Goal: Task Accomplishment & Management: Manage account settings

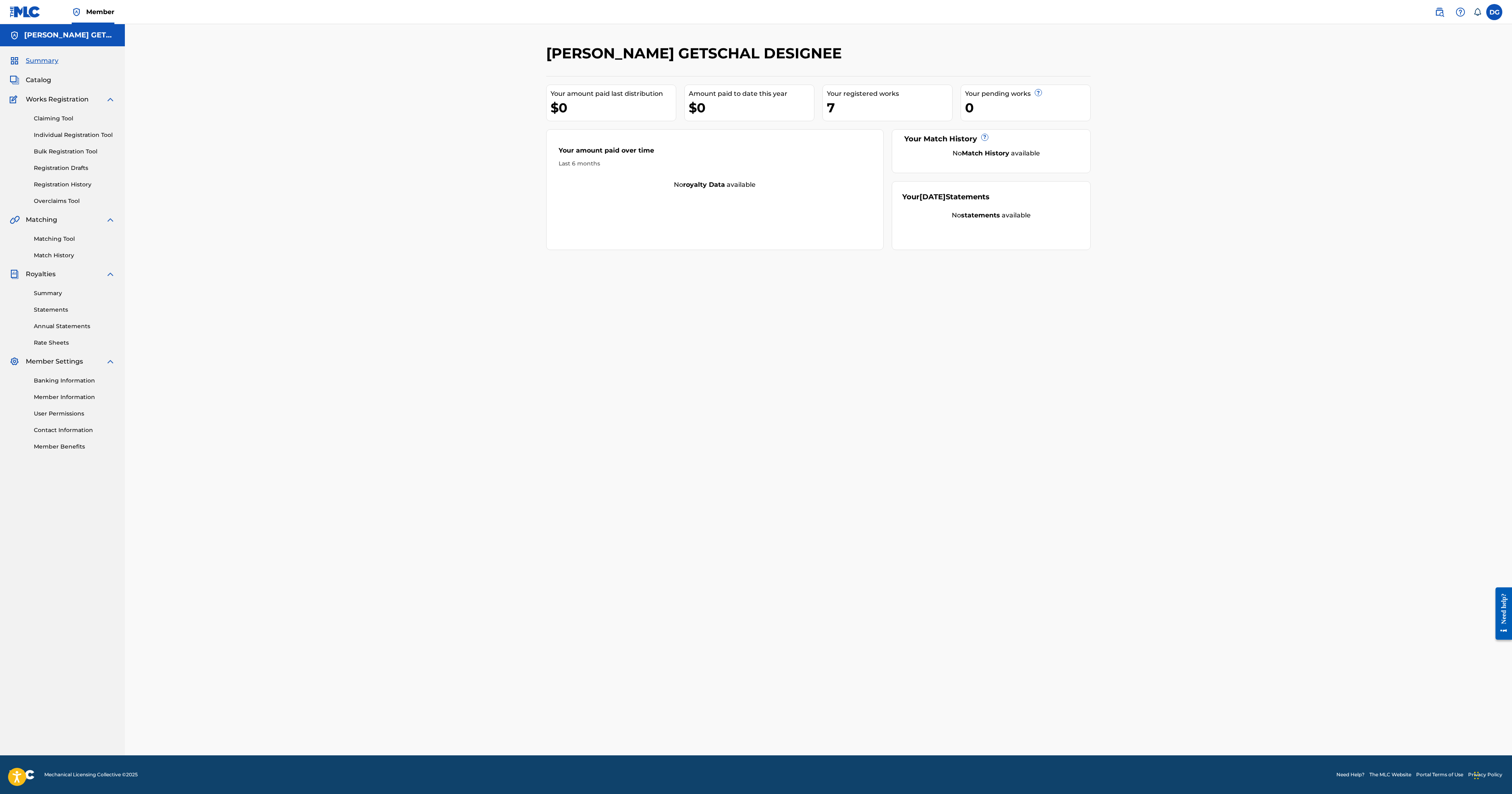
click at [100, 123] on link "Claiming Tool" at bounding box center [75, 119] width 82 height 8
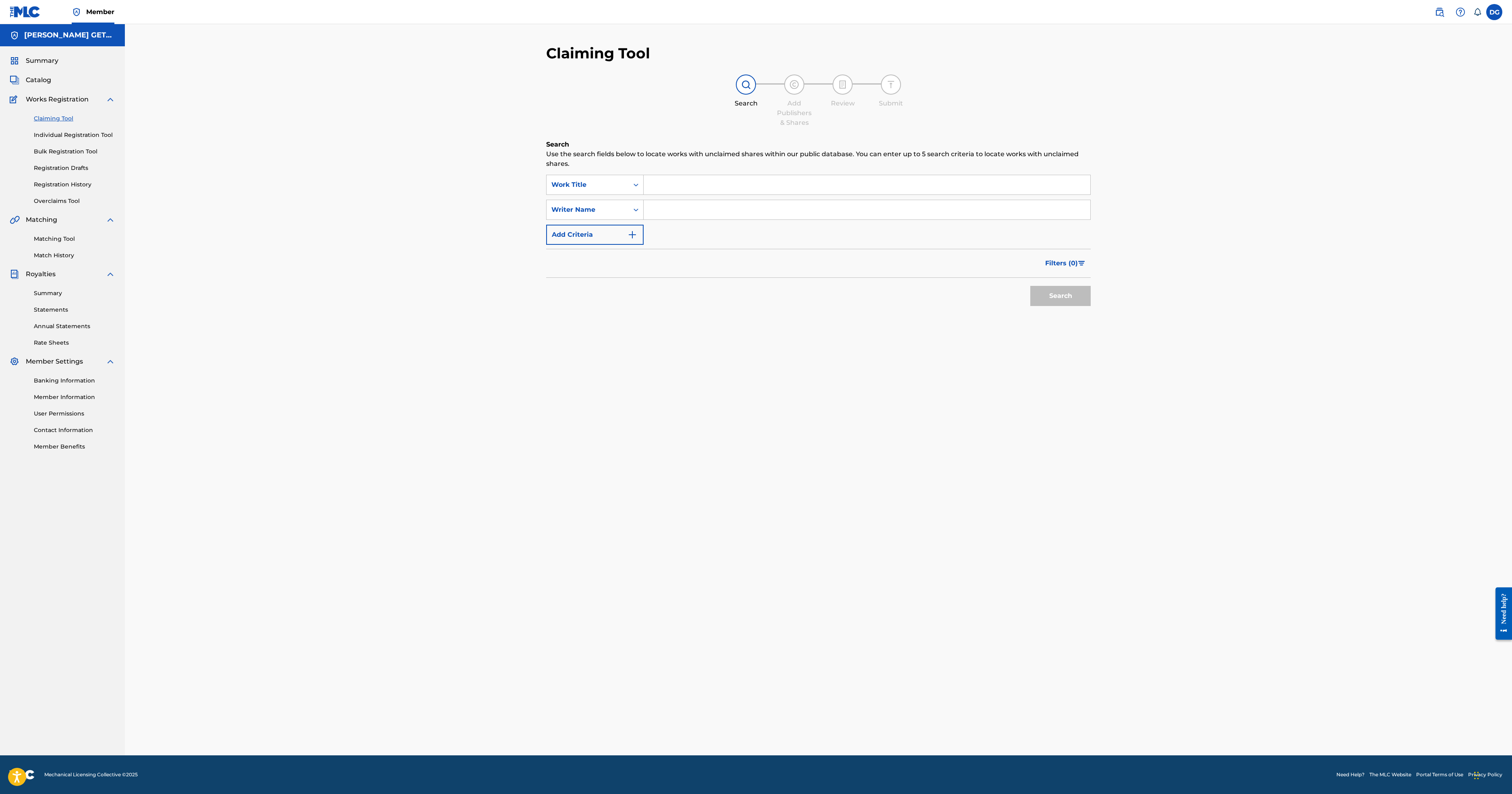
click at [644, 194] on input "Search Form" at bounding box center [867, 184] width 447 height 19
click at [670, 207] on strong "alright" at bounding box center [681, 202] width 22 height 8
type input "i'll be alright"
click at [644, 219] on input "Search Form" at bounding box center [867, 210] width 447 height 19
type input "getschal"
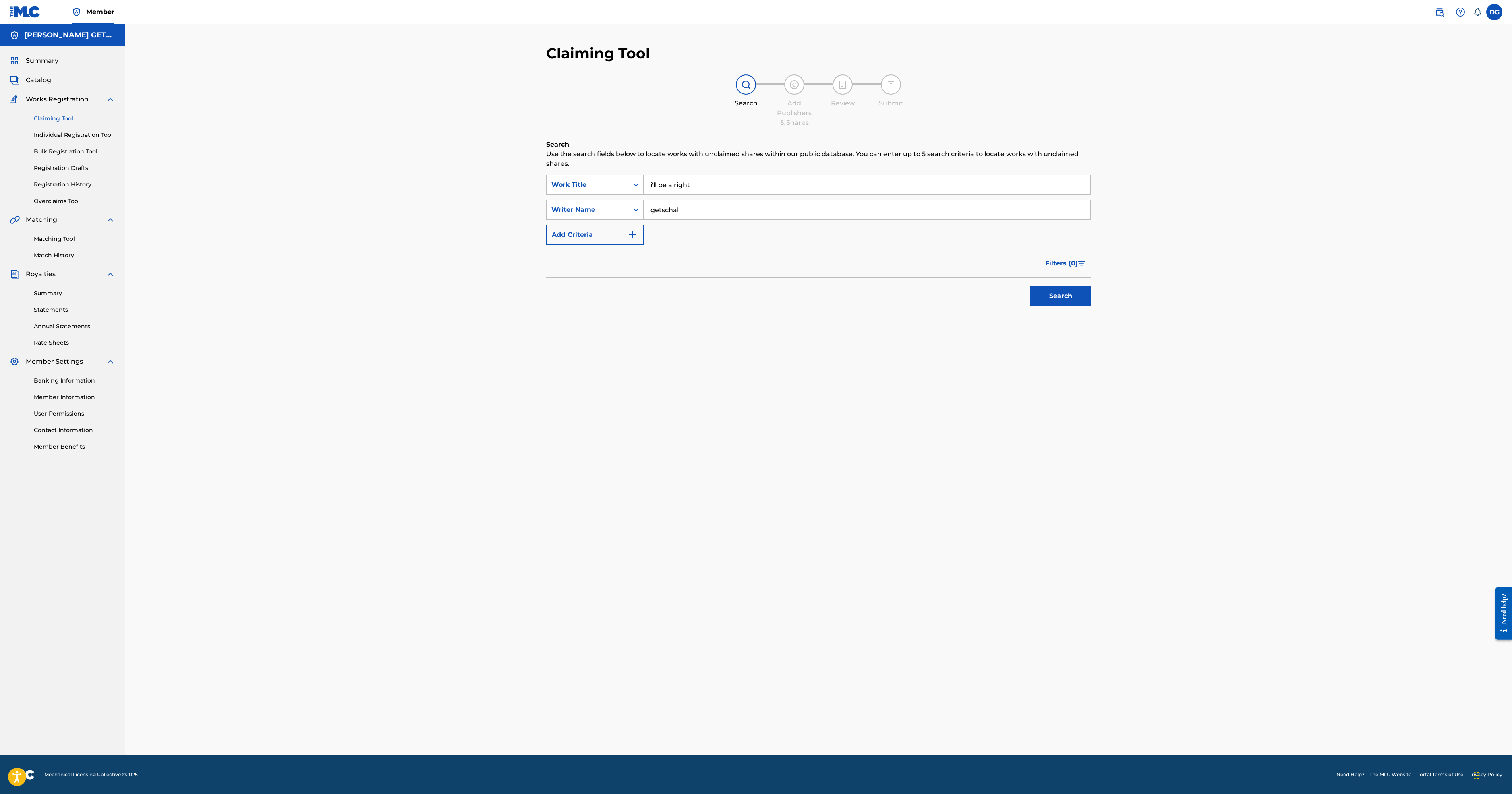
click at [1030, 306] on button "Search" at bounding box center [1060, 296] width 60 height 20
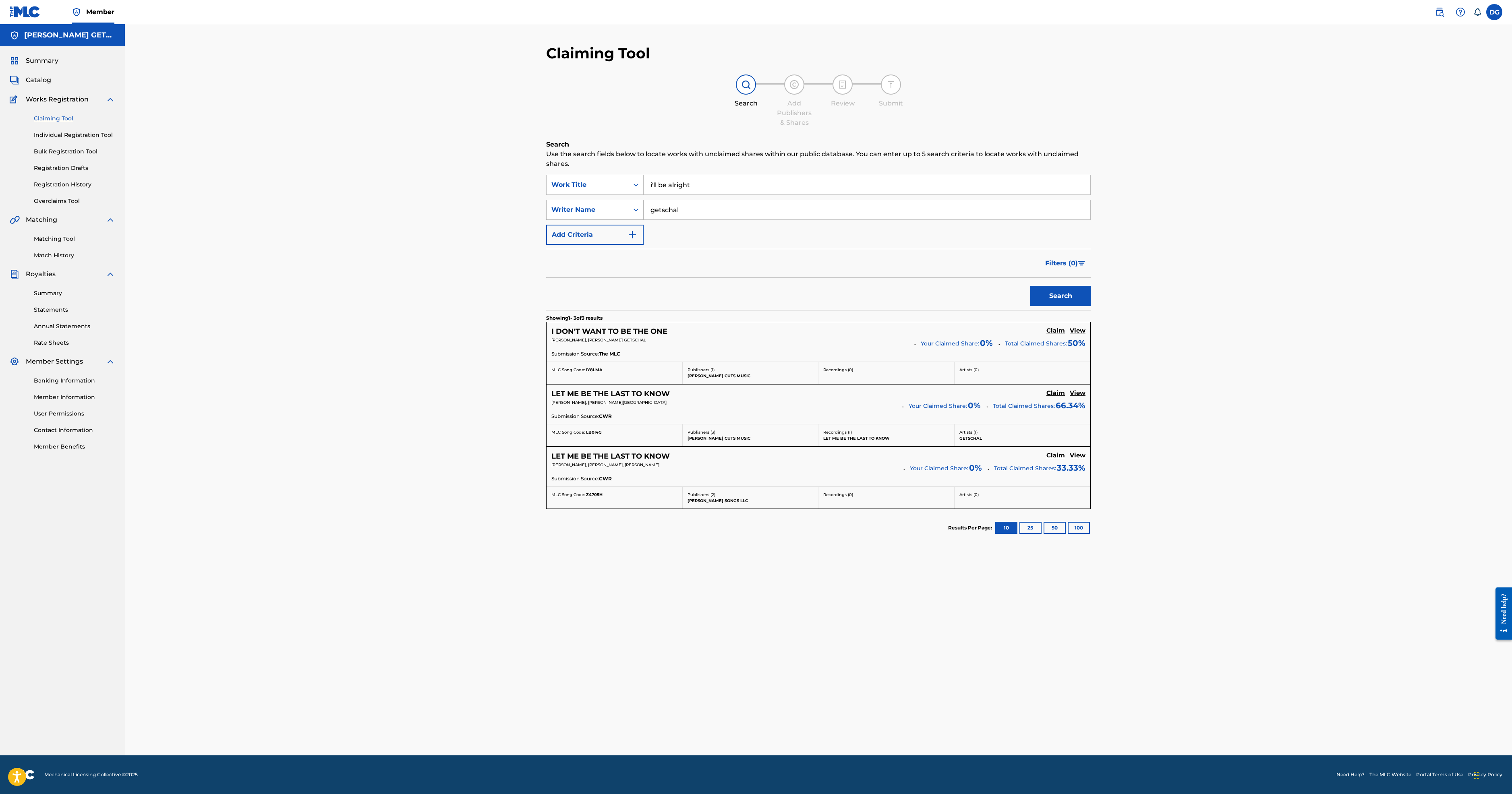
drag, startPoint x: 603, startPoint y: 300, endPoint x: 528, endPoint y: 294, distance: 75.2
click at [546, 220] on div "SearchWithCriteriafdc68c4b-deff-43e0-a349-e666f7c13b93 Writer Name getschal" at bounding box center [818, 210] width 545 height 20
click at [1030, 306] on button "Search" at bounding box center [1060, 296] width 60 height 20
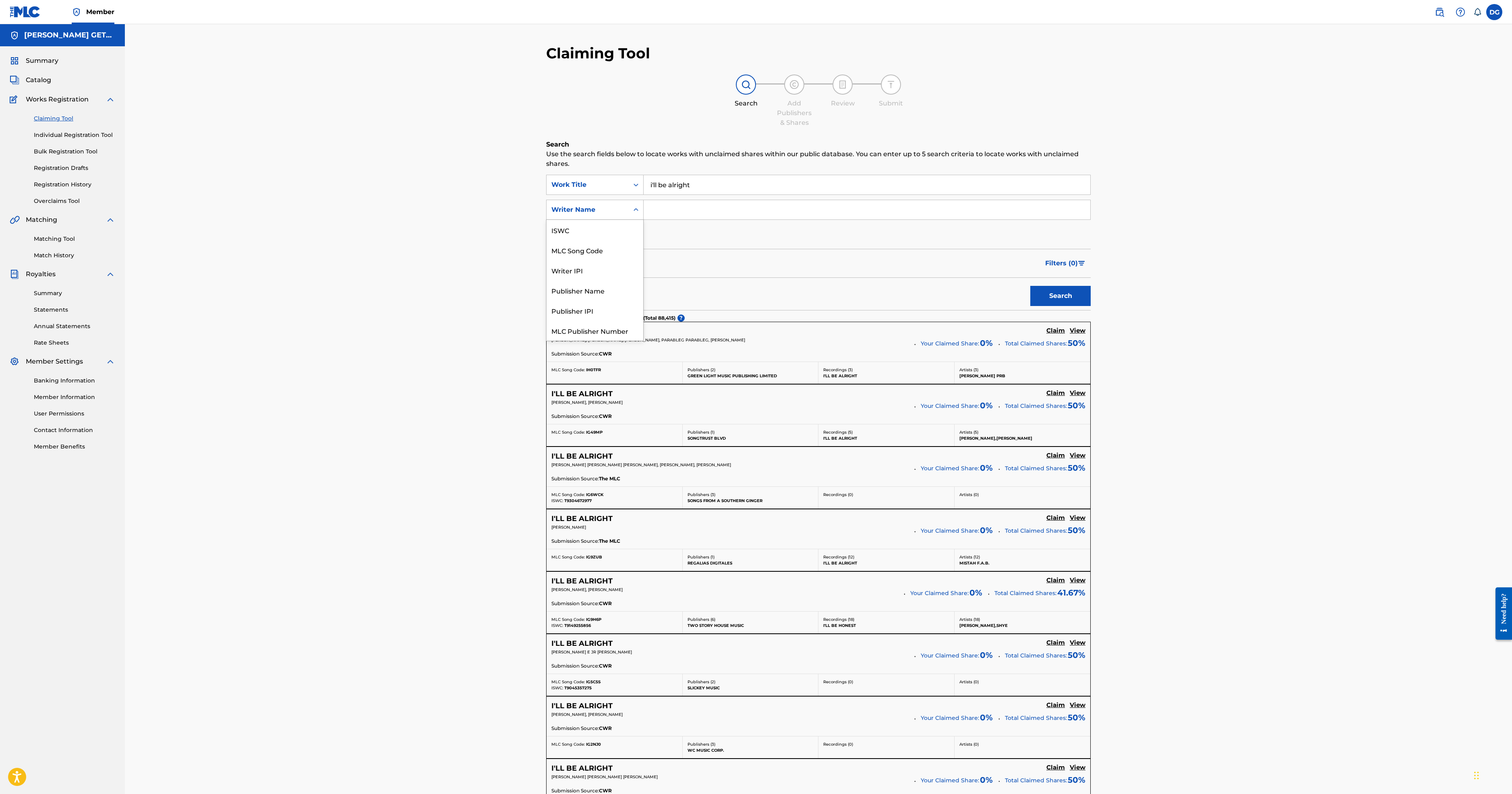
click at [632, 214] on icon "Search Form" at bounding box center [636, 210] width 8 height 8
click at [644, 219] on input "Search Form" at bounding box center [867, 210] width 447 height 19
type input "[PERSON_NAME] getschal"
click at [1030, 306] on button "Search" at bounding box center [1060, 296] width 60 height 20
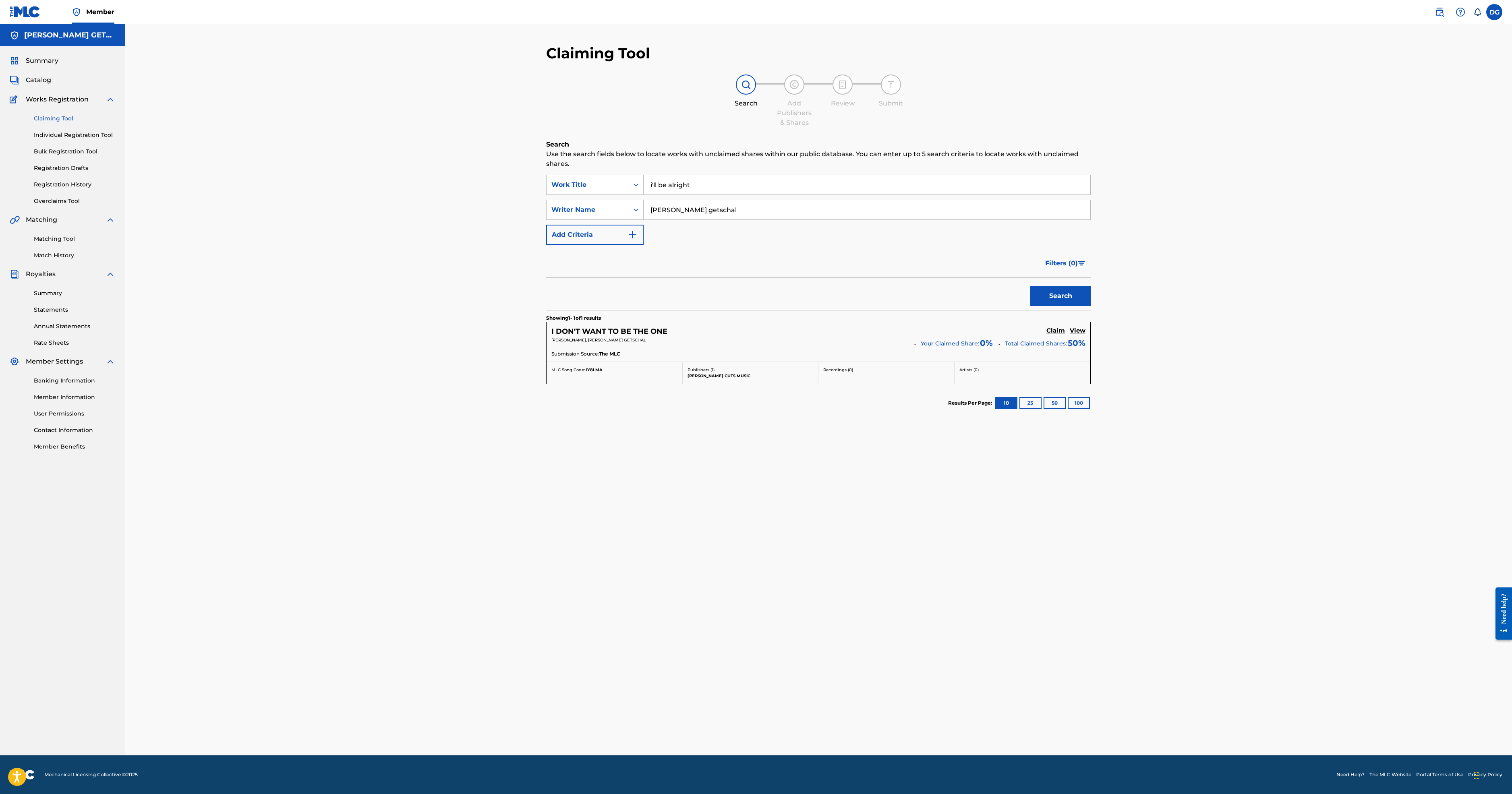
click at [106, 189] on link "Registration History" at bounding box center [75, 184] width 82 height 8
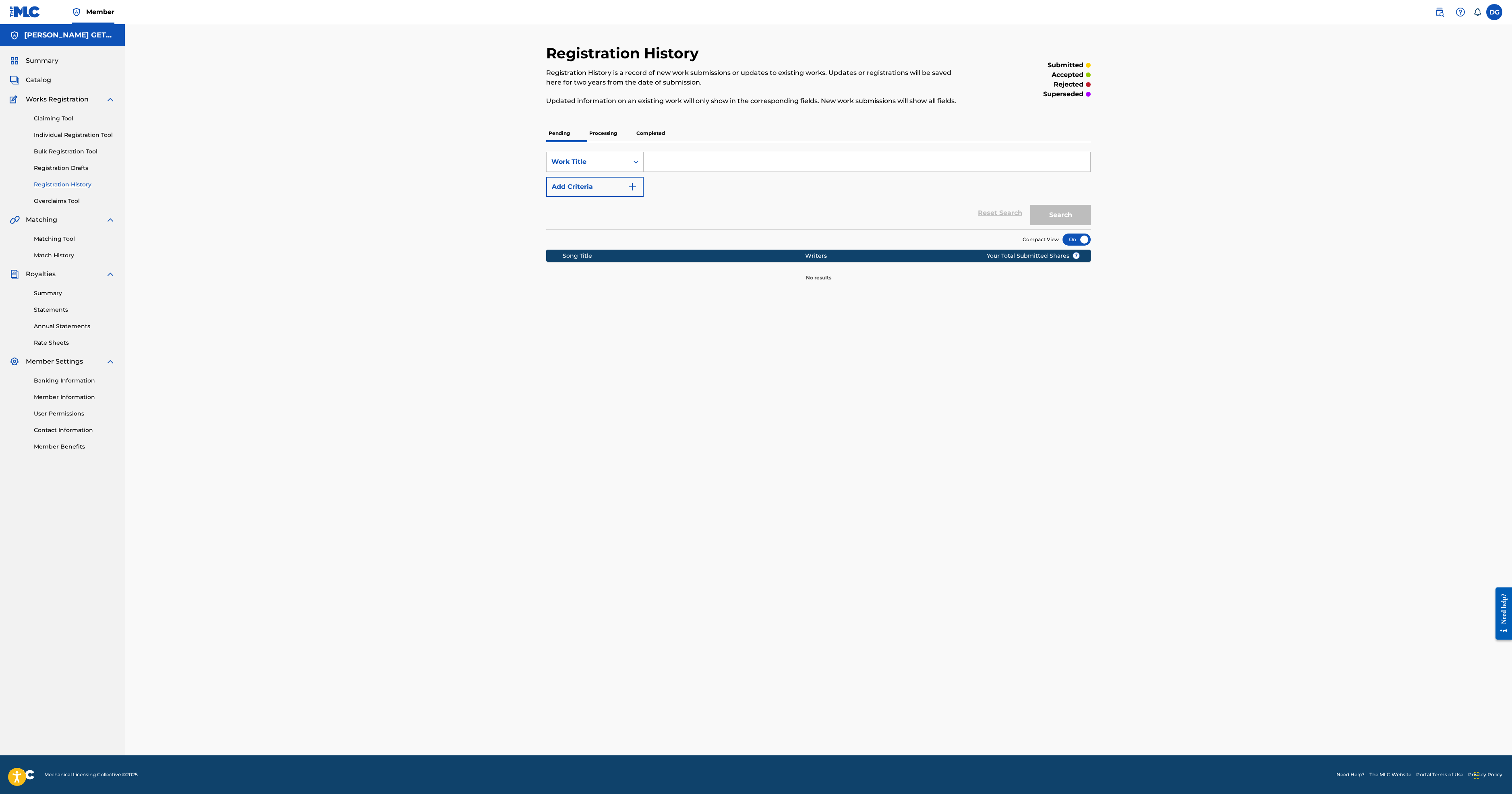
click at [587, 142] on p "Processing" at bounding box center [603, 133] width 33 height 17
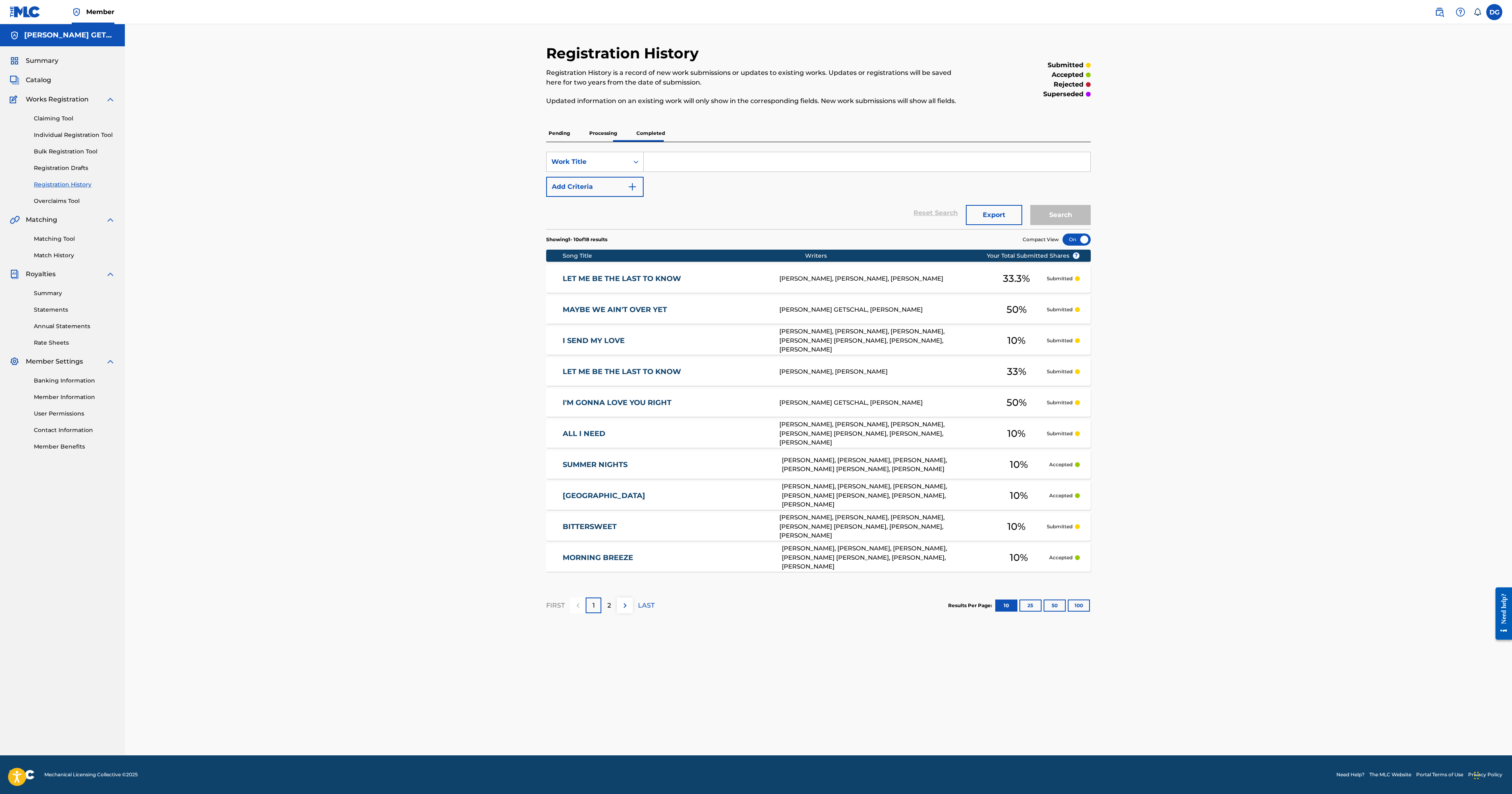
scroll to position [17, 0]
click at [1066, 611] on button "50" at bounding box center [1055, 606] width 22 height 12
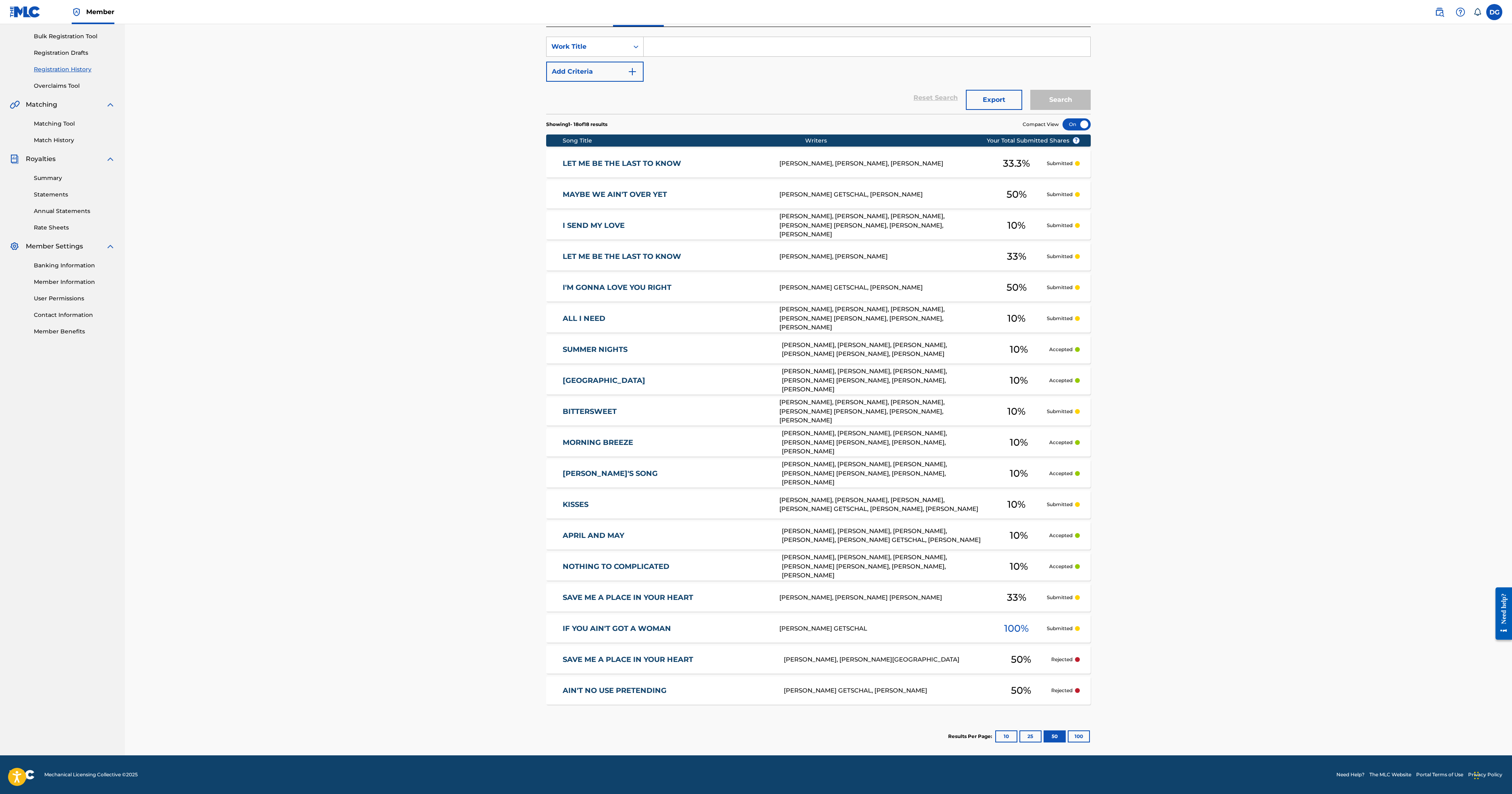
scroll to position [0, 0]
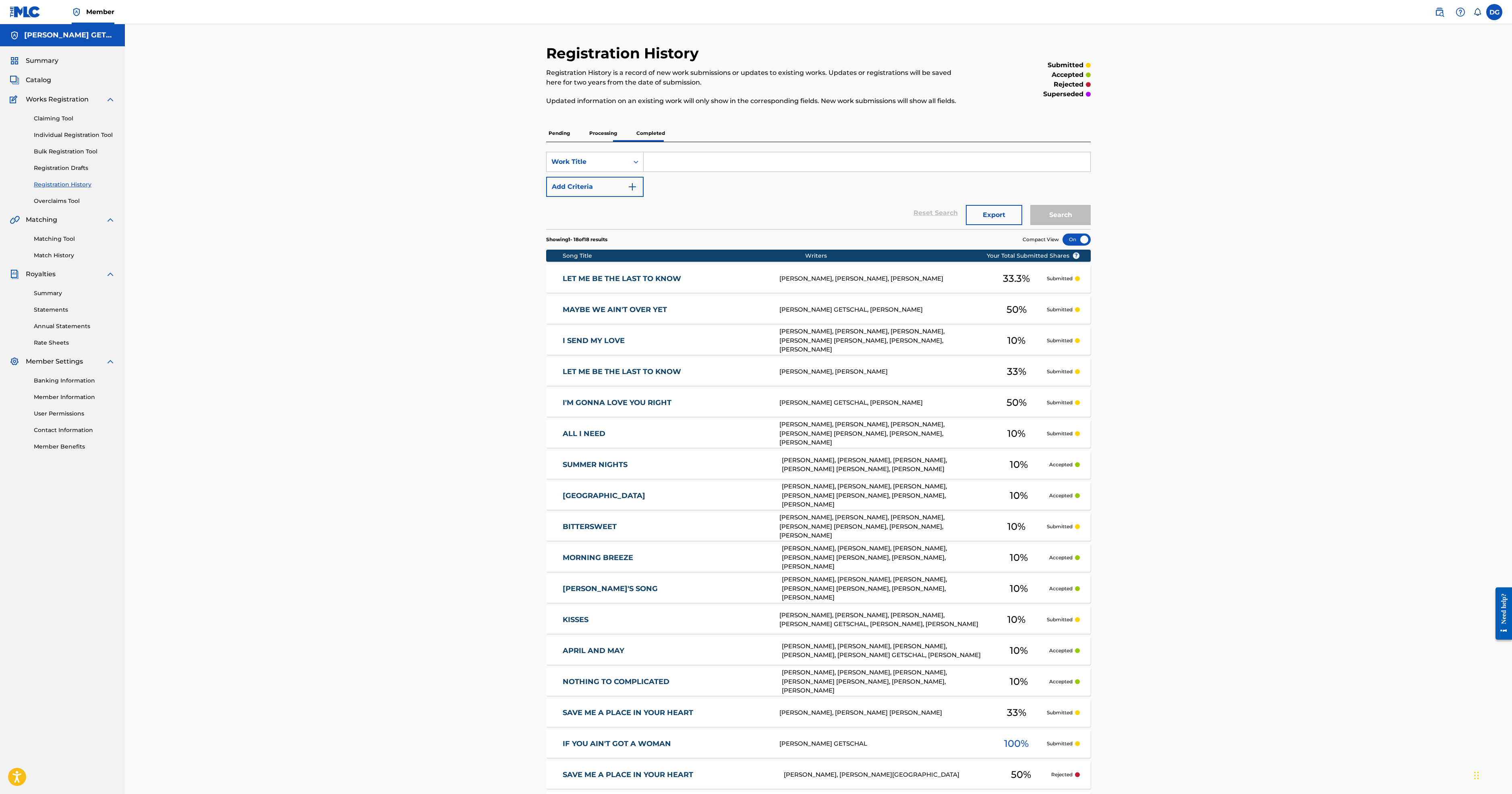
click at [634, 142] on p "Completed" at bounding box center [650, 133] width 33 height 17
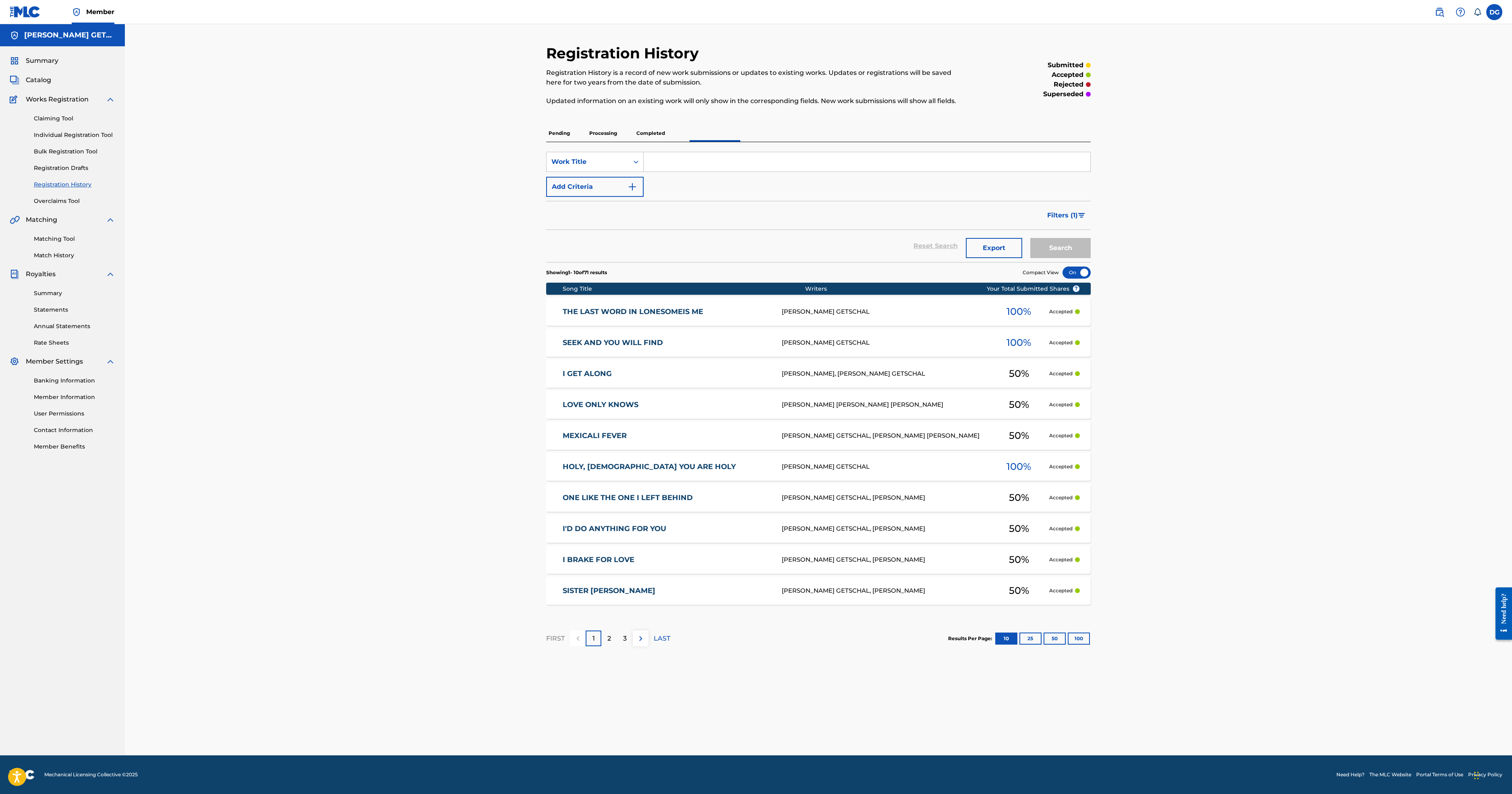
scroll to position [48, 0]
click at [1066, 645] on button "50" at bounding box center [1055, 638] width 22 height 12
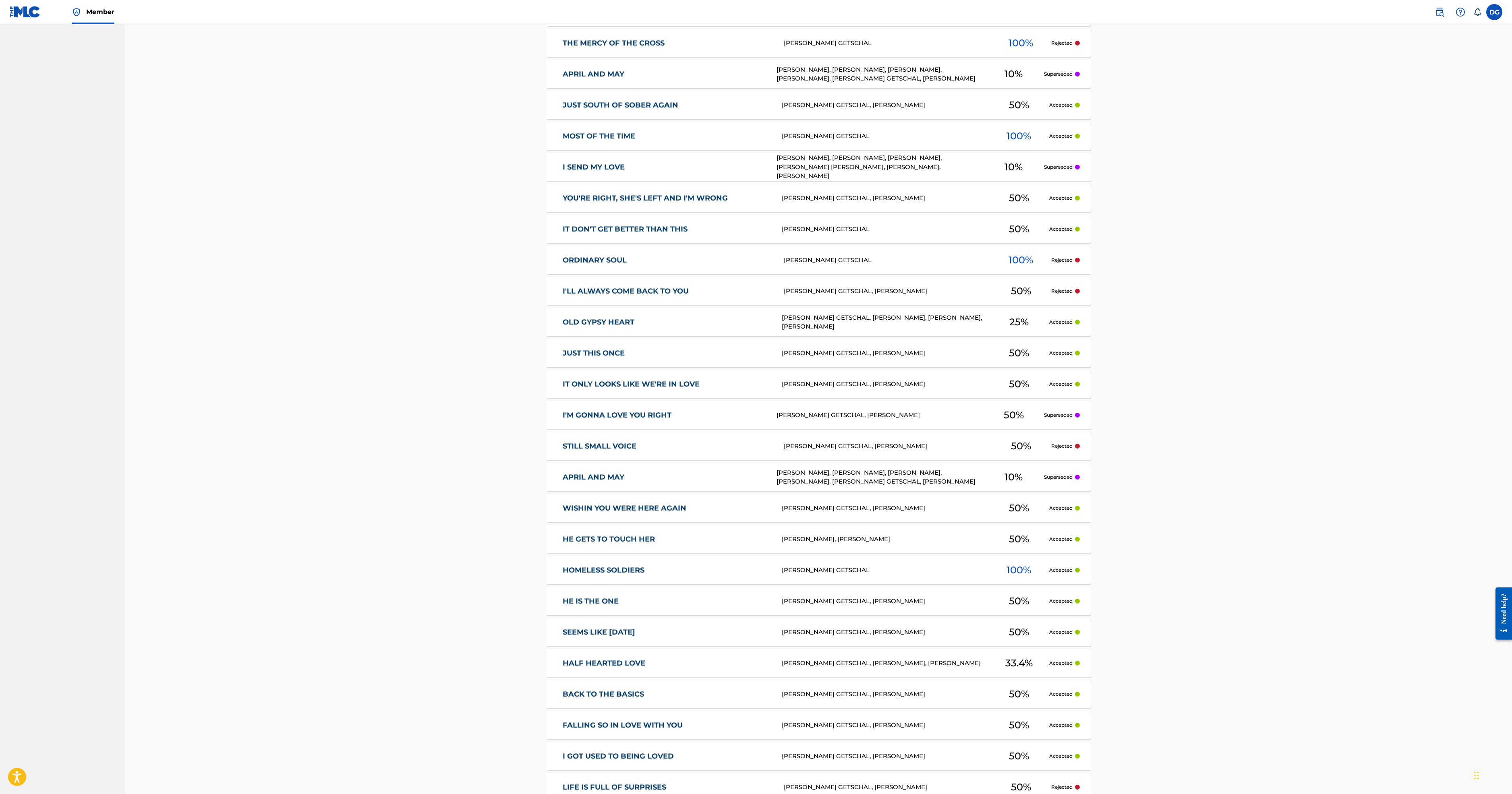
scroll to position [1384, 0]
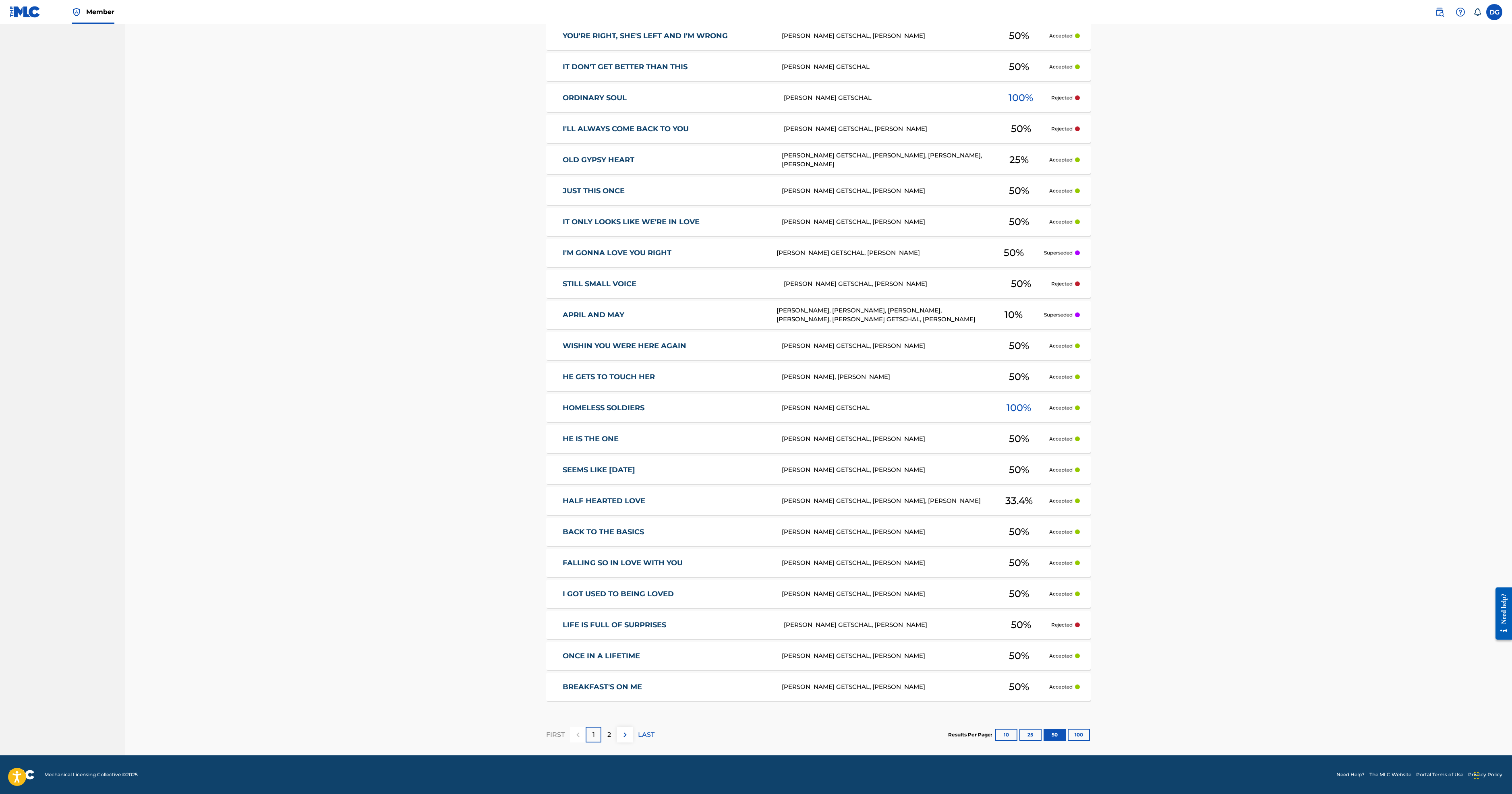
click at [1090, 729] on button "100" at bounding box center [1079, 735] width 22 height 12
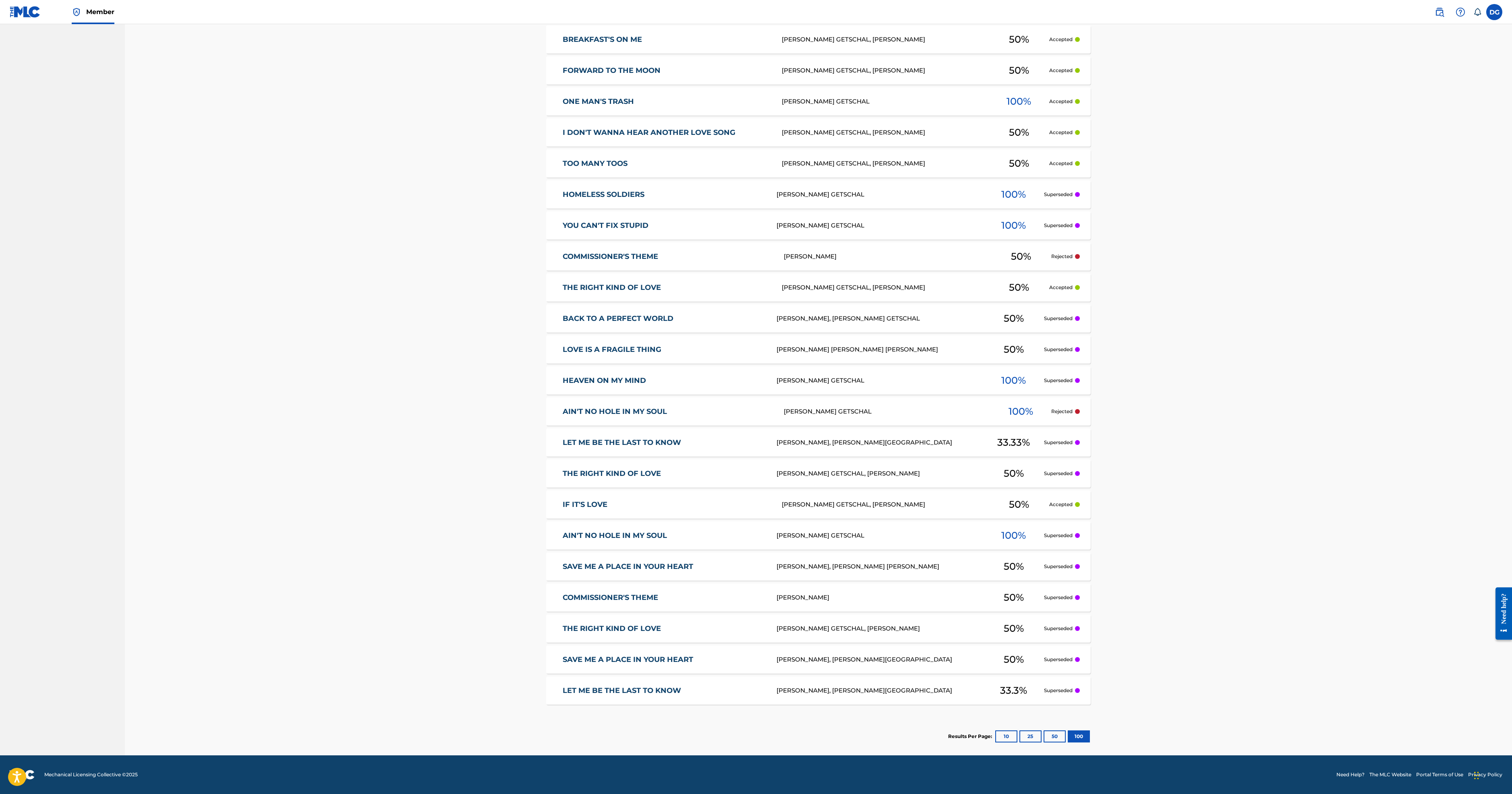
scroll to position [0, 0]
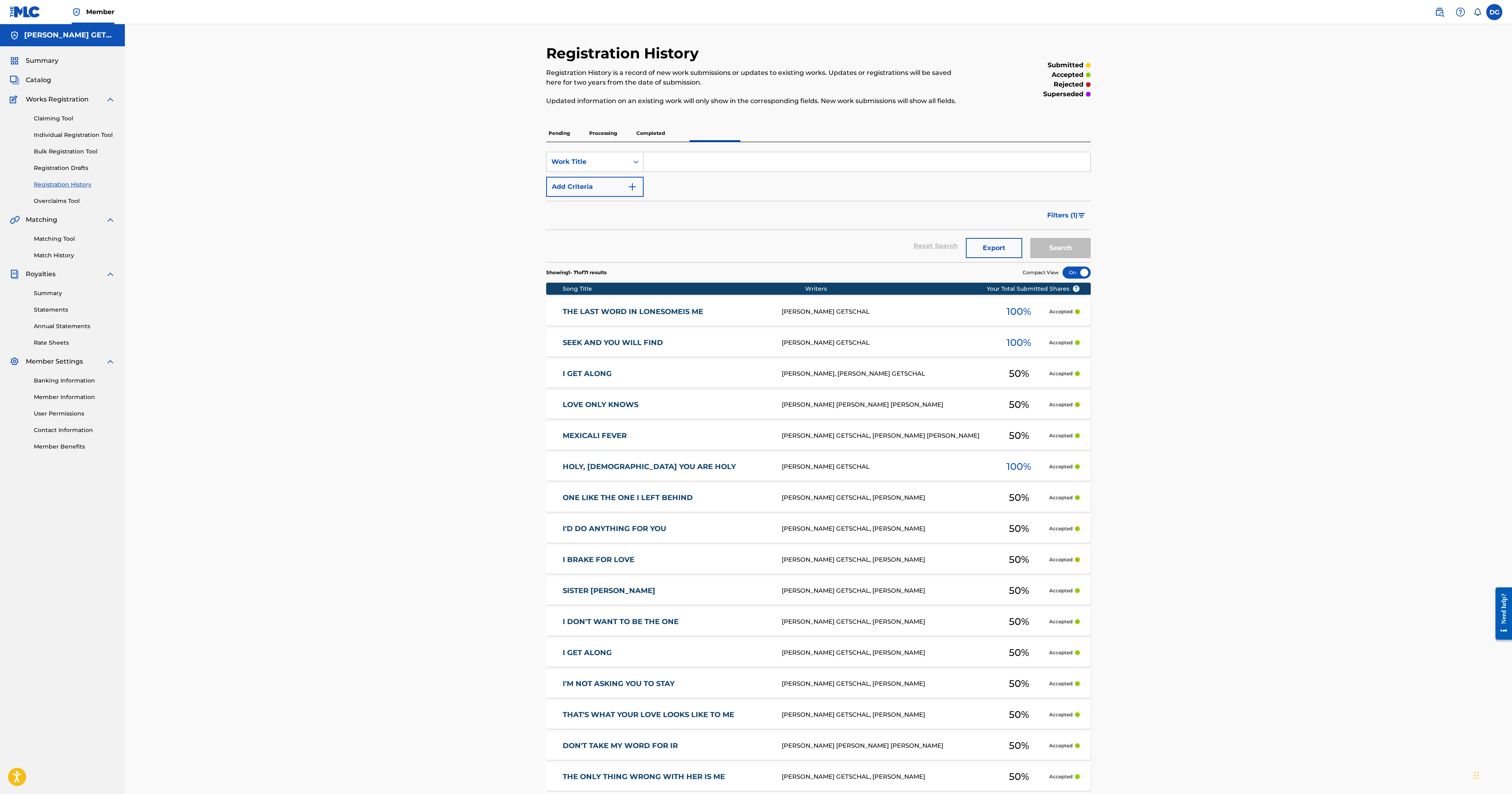
click at [627, 192] on img "Search Form" at bounding box center [632, 187] width 9 height 9
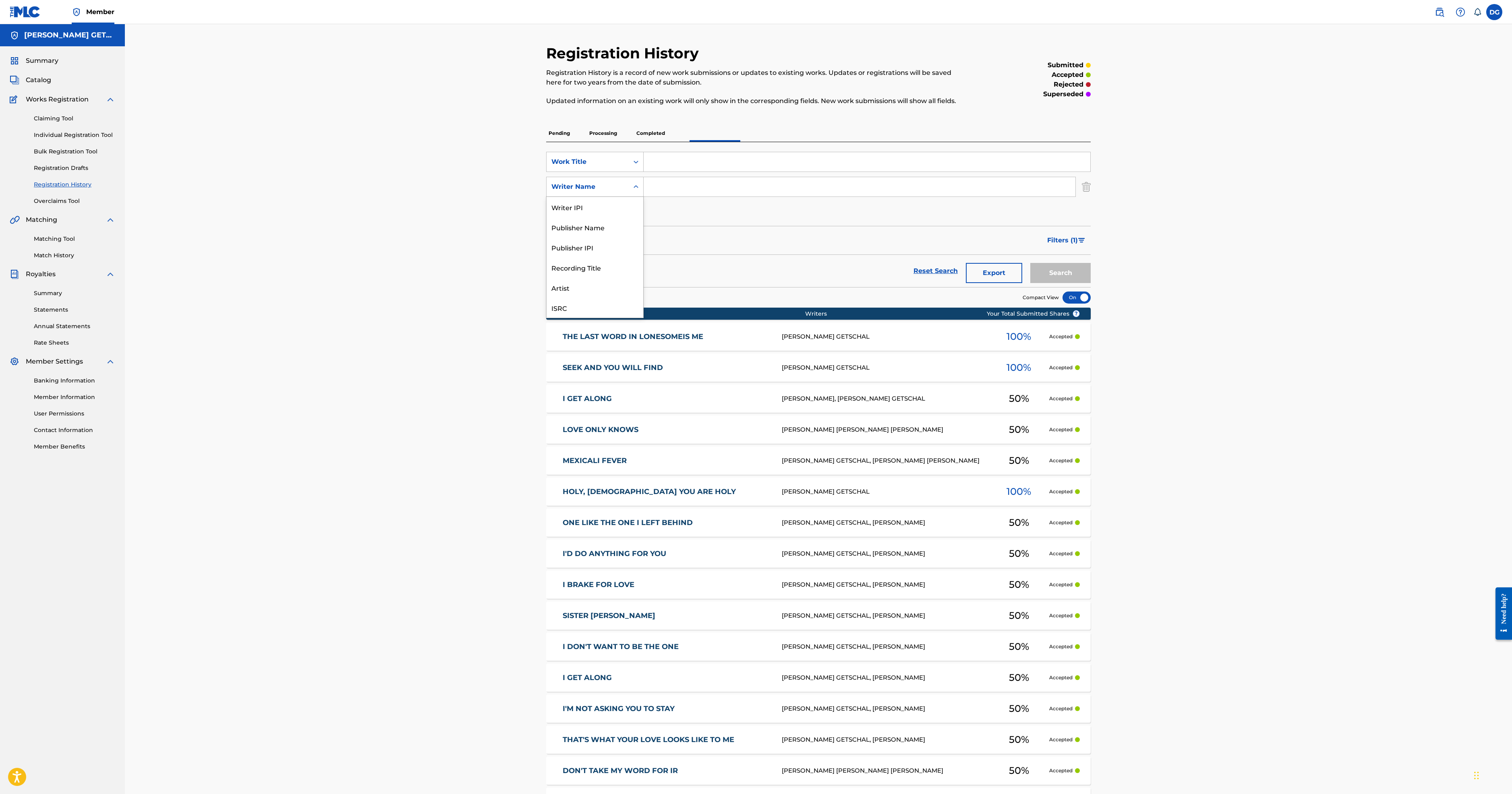
scroll to position [85, 0]
drag, startPoint x: 487, startPoint y: 279, endPoint x: 544, endPoint y: 383, distance: 118.6
click at [546, 197] on div "Writer Name selected, 7 of 7. 7 results available. Use Up and Down to choose op…" at bounding box center [595, 187] width 97 height 20
click at [546, 278] on div "Artist" at bounding box center [595, 267] width 97 height 20
click at [644, 197] on input "Search Form" at bounding box center [860, 187] width 432 height 19
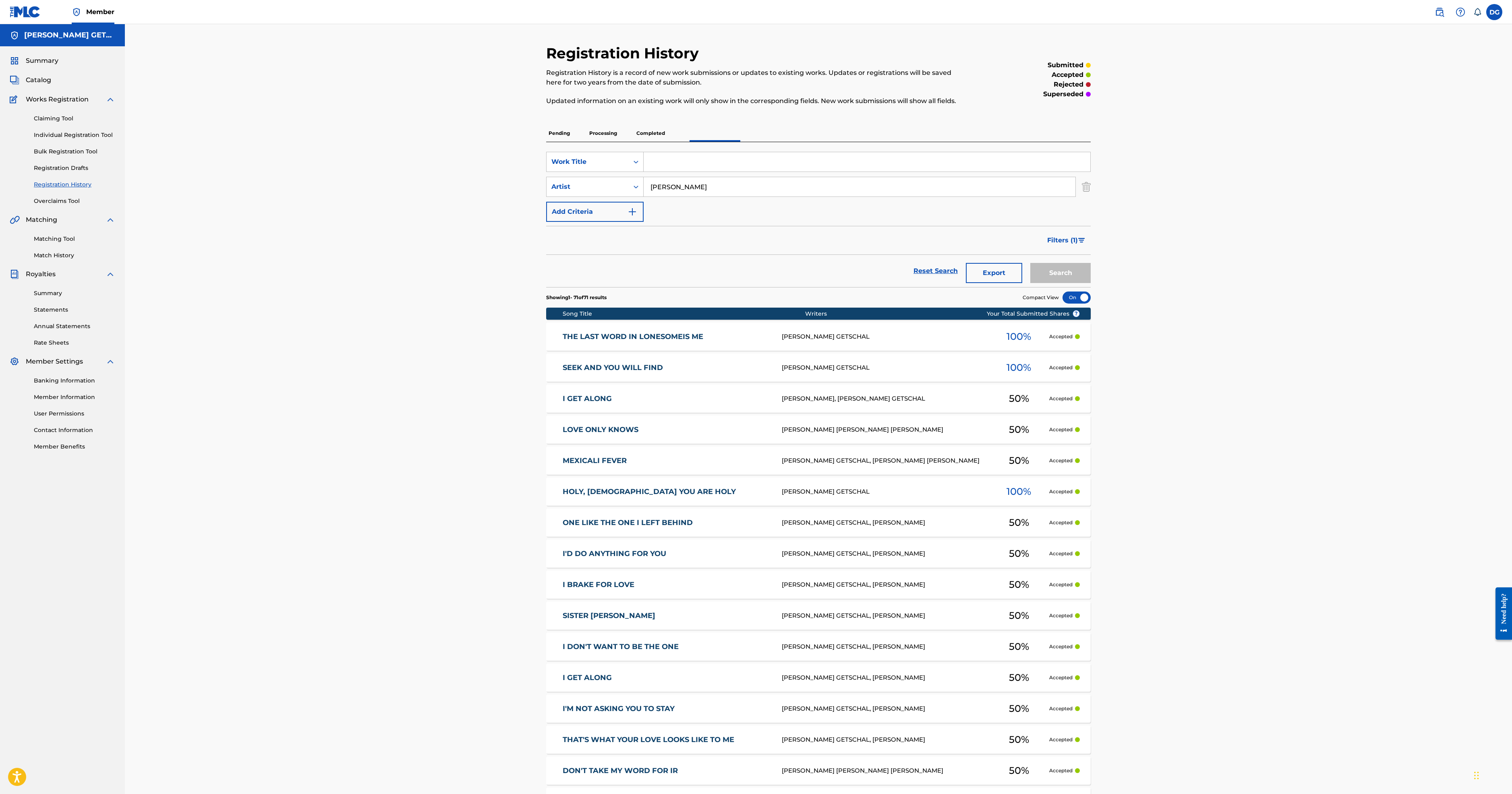
type input "[PERSON_NAME]"
click at [644, 171] on input "Search Form" at bounding box center [867, 161] width 447 height 19
type input "I'll be alright"
click at [1091, 283] on button "Search" at bounding box center [1060, 273] width 60 height 20
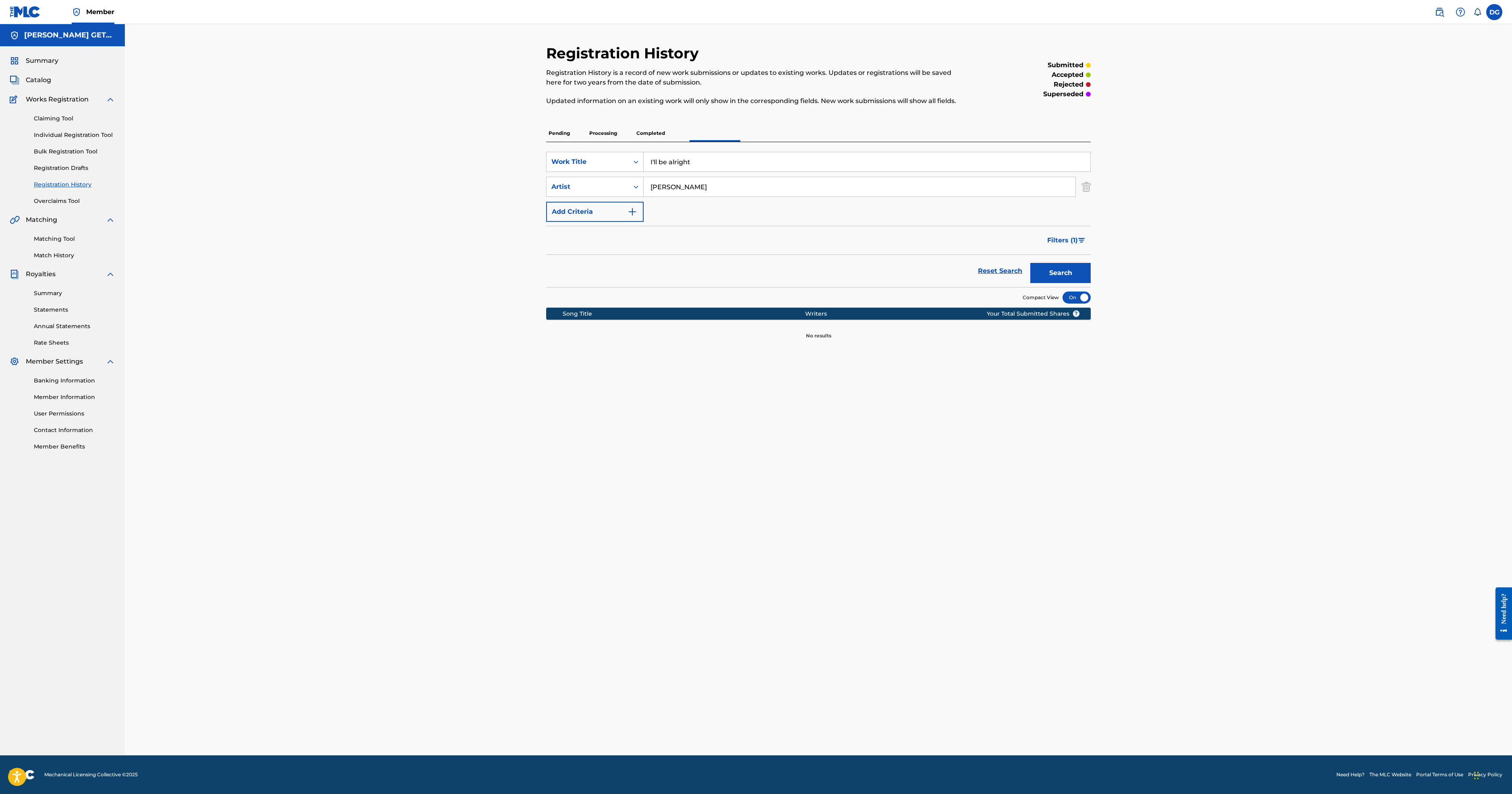
click at [1435, 17] on img at bounding box center [1439, 12] width 9 height 9
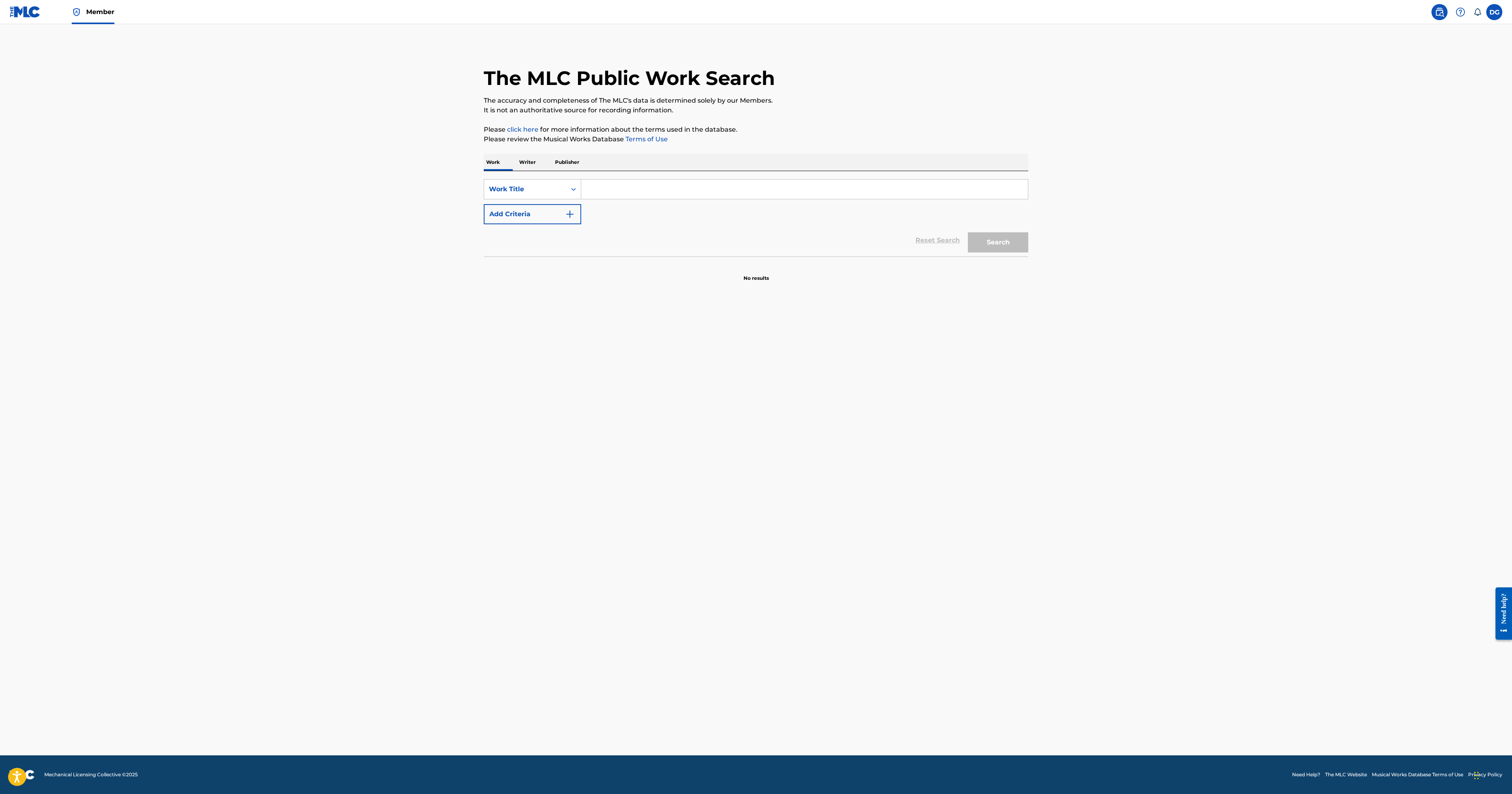
click at [581, 199] on input "Search Form" at bounding box center [804, 189] width 447 height 19
click at [581, 215] on div "i'll be alright" at bounding box center [744, 207] width 325 height 15
type input "i'll be alright"
click at [565, 219] on img "Search Form" at bounding box center [570, 214] width 9 height 9
click at [489, 219] on div "Writer Name" at bounding box center [525, 214] width 73 height 9
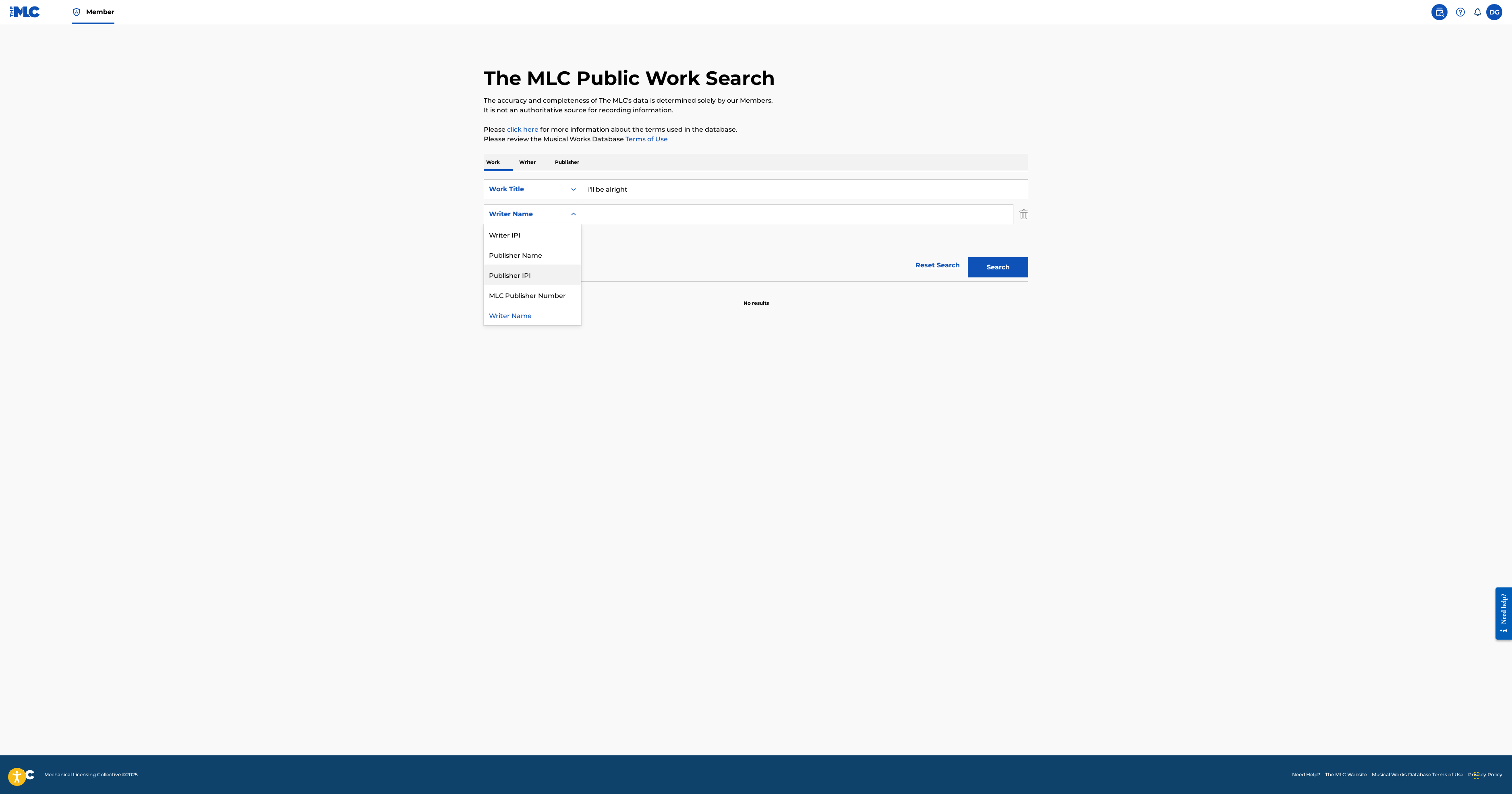
scroll to position [26, 0]
click at [552, 171] on p "Publisher" at bounding box center [566, 162] width 29 height 17
click at [581, 199] on input "Search Form" at bounding box center [804, 189] width 447 height 19
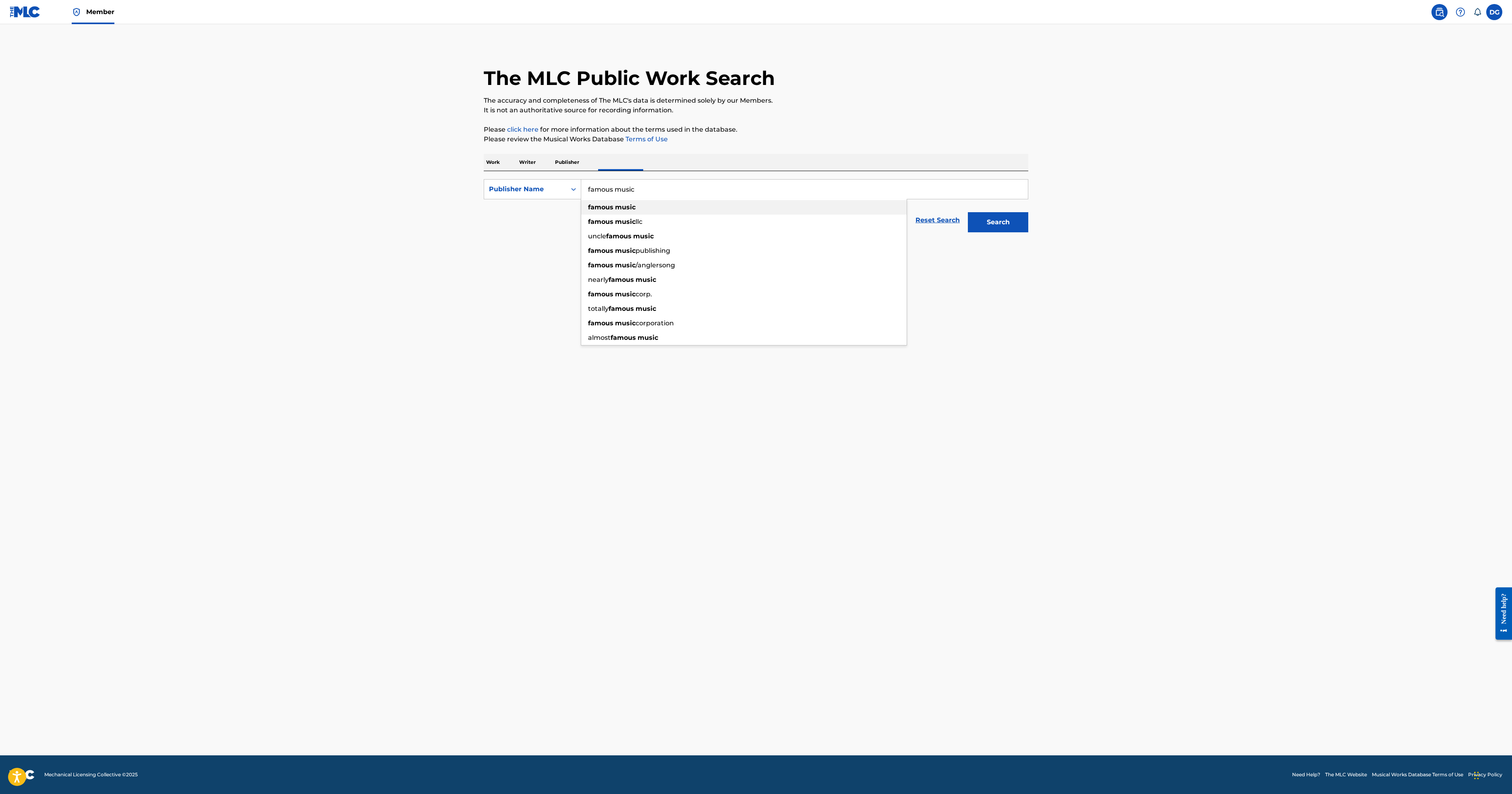
type input "famous music"
click at [615, 211] on strong "music" at bounding box center [625, 207] width 21 height 8
click at [1028, 232] on button "Search" at bounding box center [998, 222] width 60 height 20
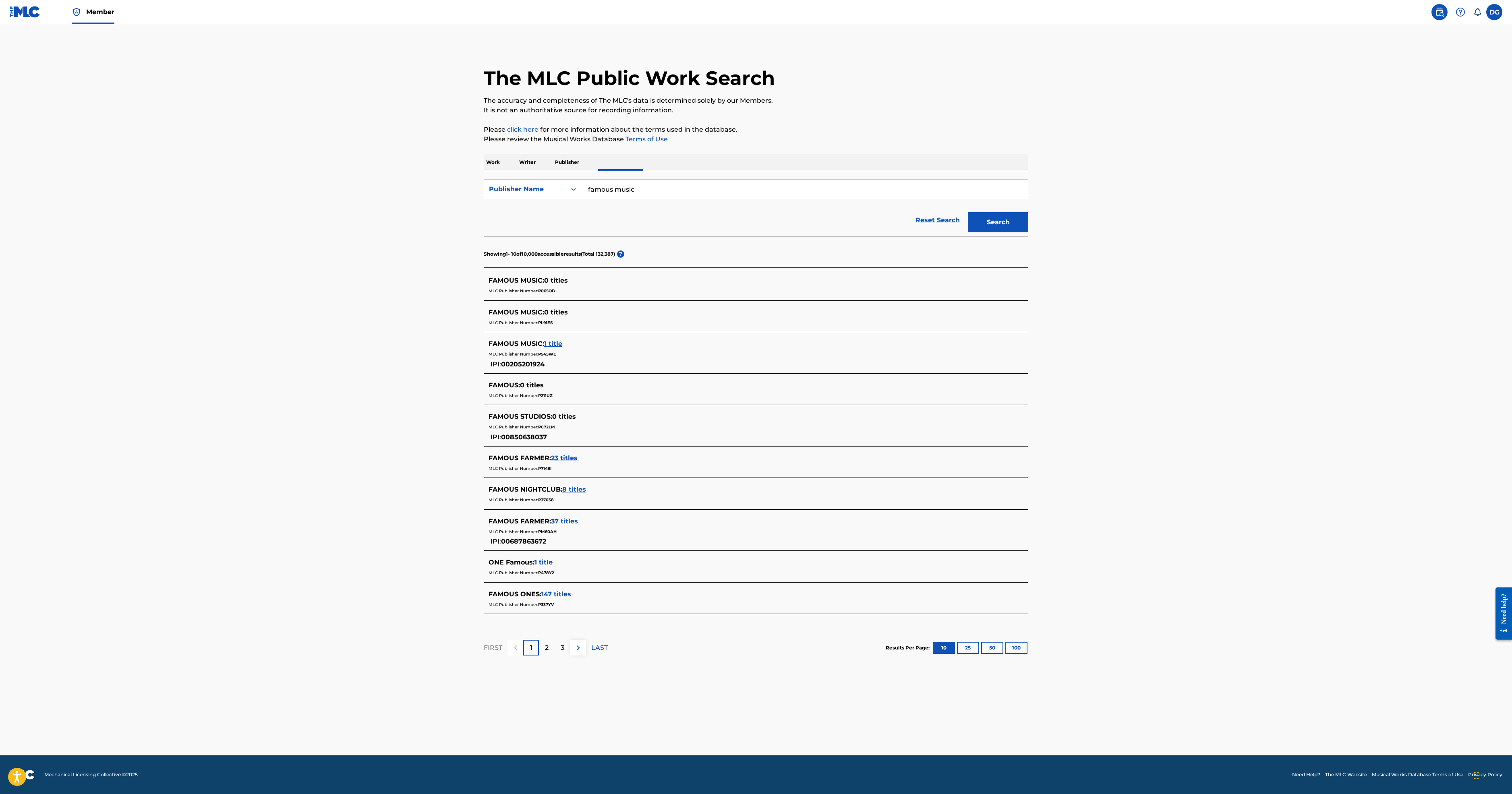
click at [517, 171] on p "Writer" at bounding box center [527, 162] width 21 height 17
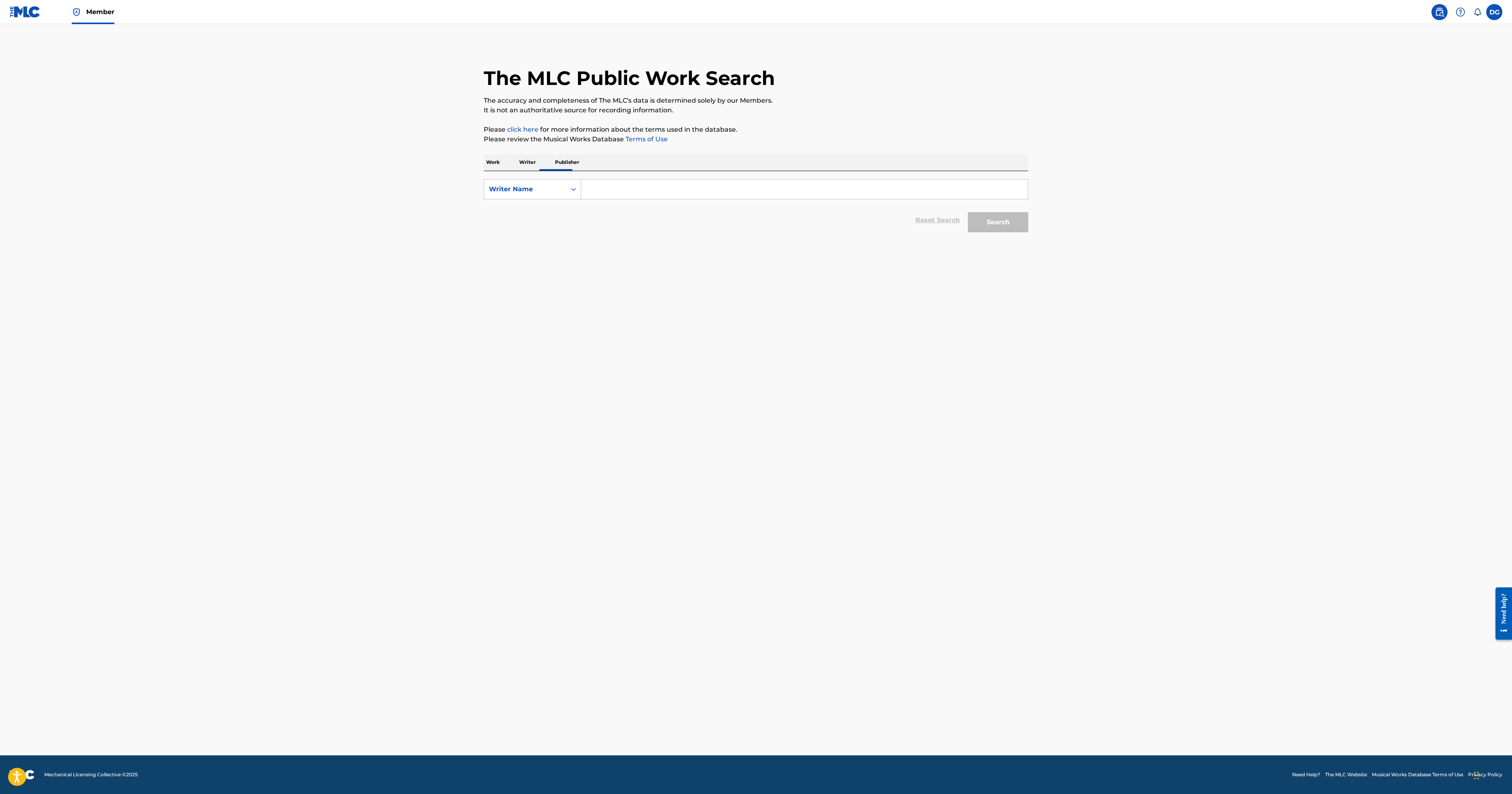
click at [581, 199] on input "Search Form" at bounding box center [804, 189] width 447 height 19
type input "getschal"
click at [1028, 232] on button "Search" at bounding box center [998, 222] width 60 height 20
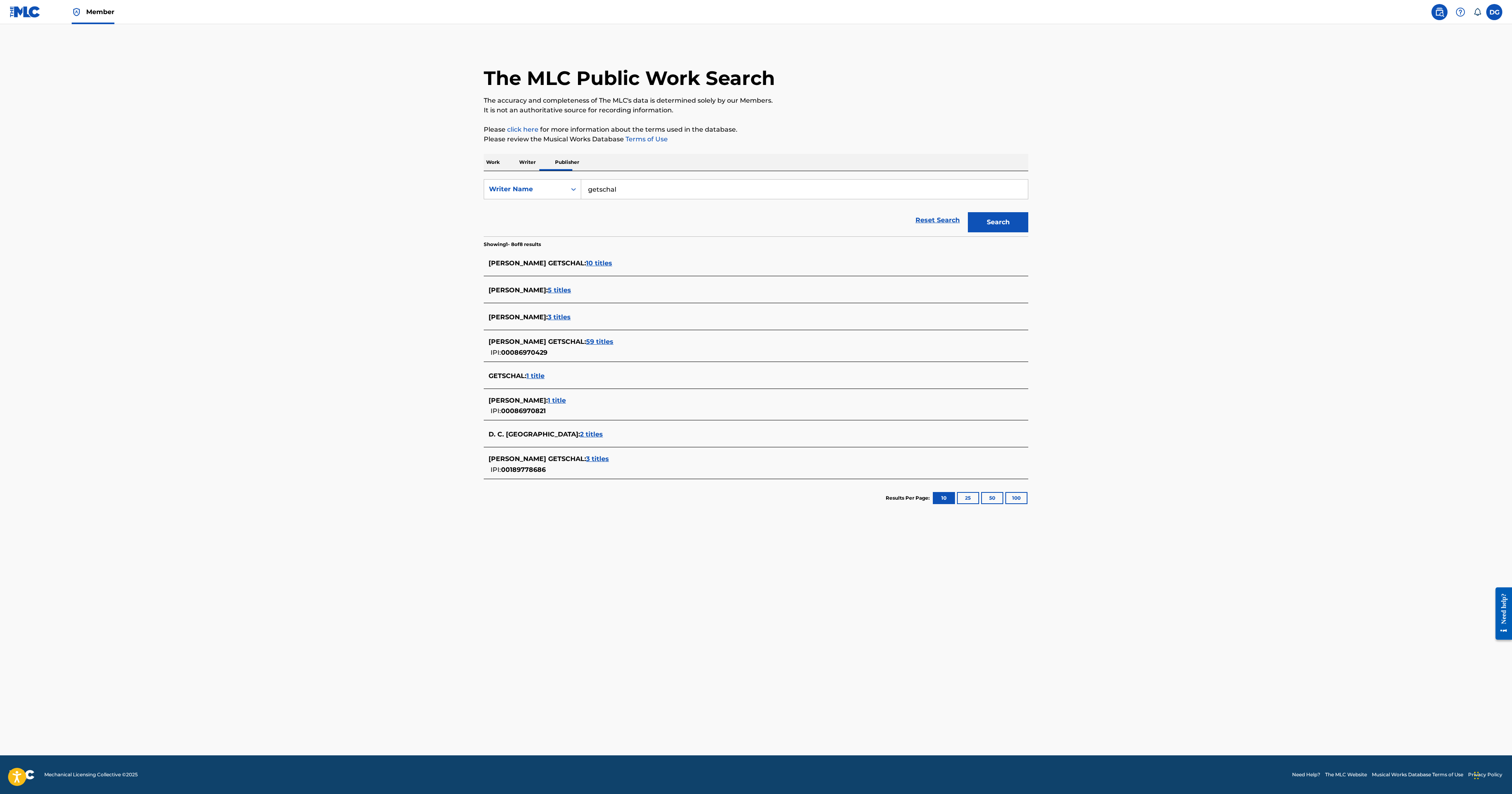
click at [586, 267] on span "10 titles" at bounding box center [599, 263] width 26 height 8
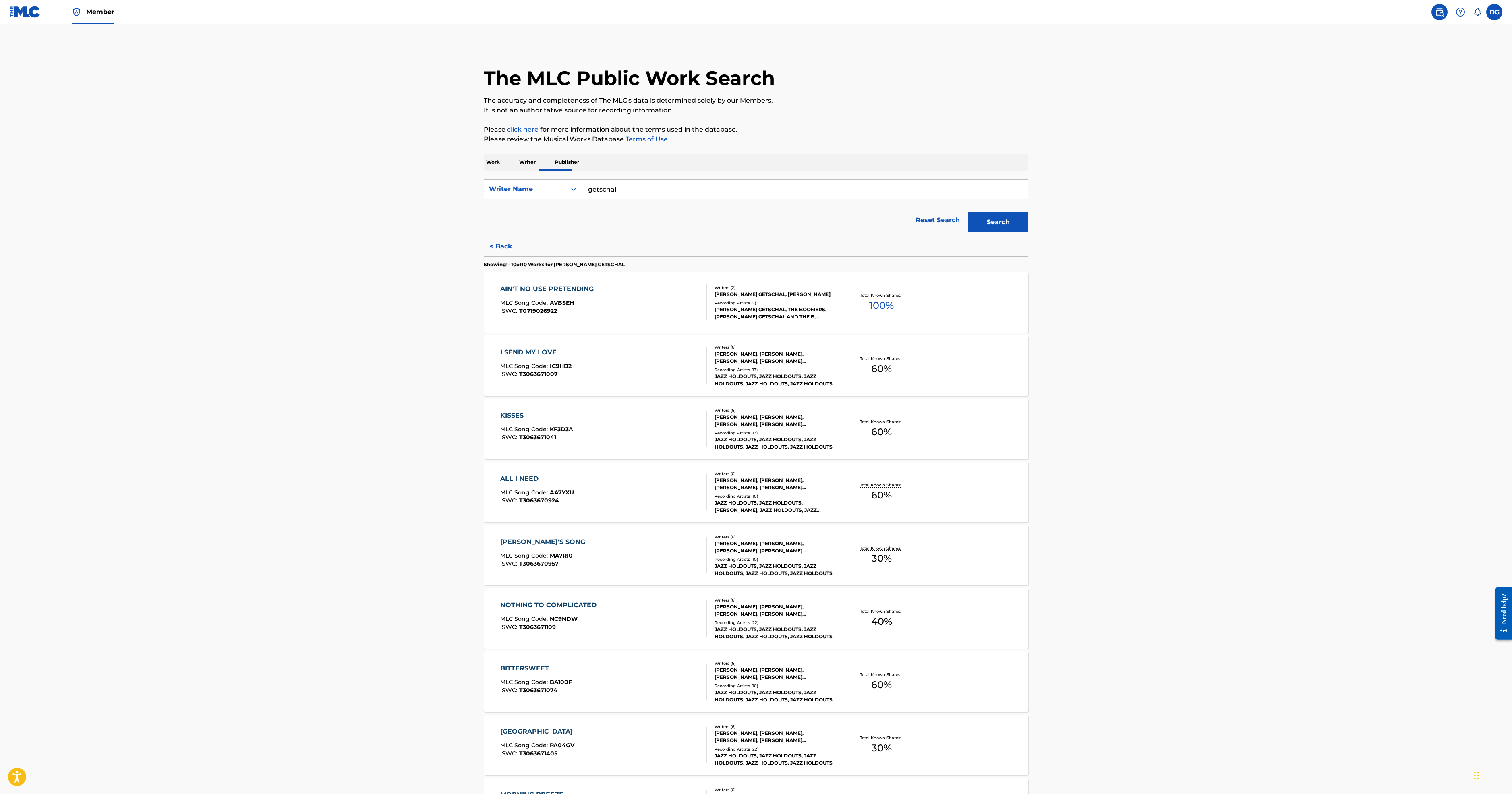
scroll to position [460, 0]
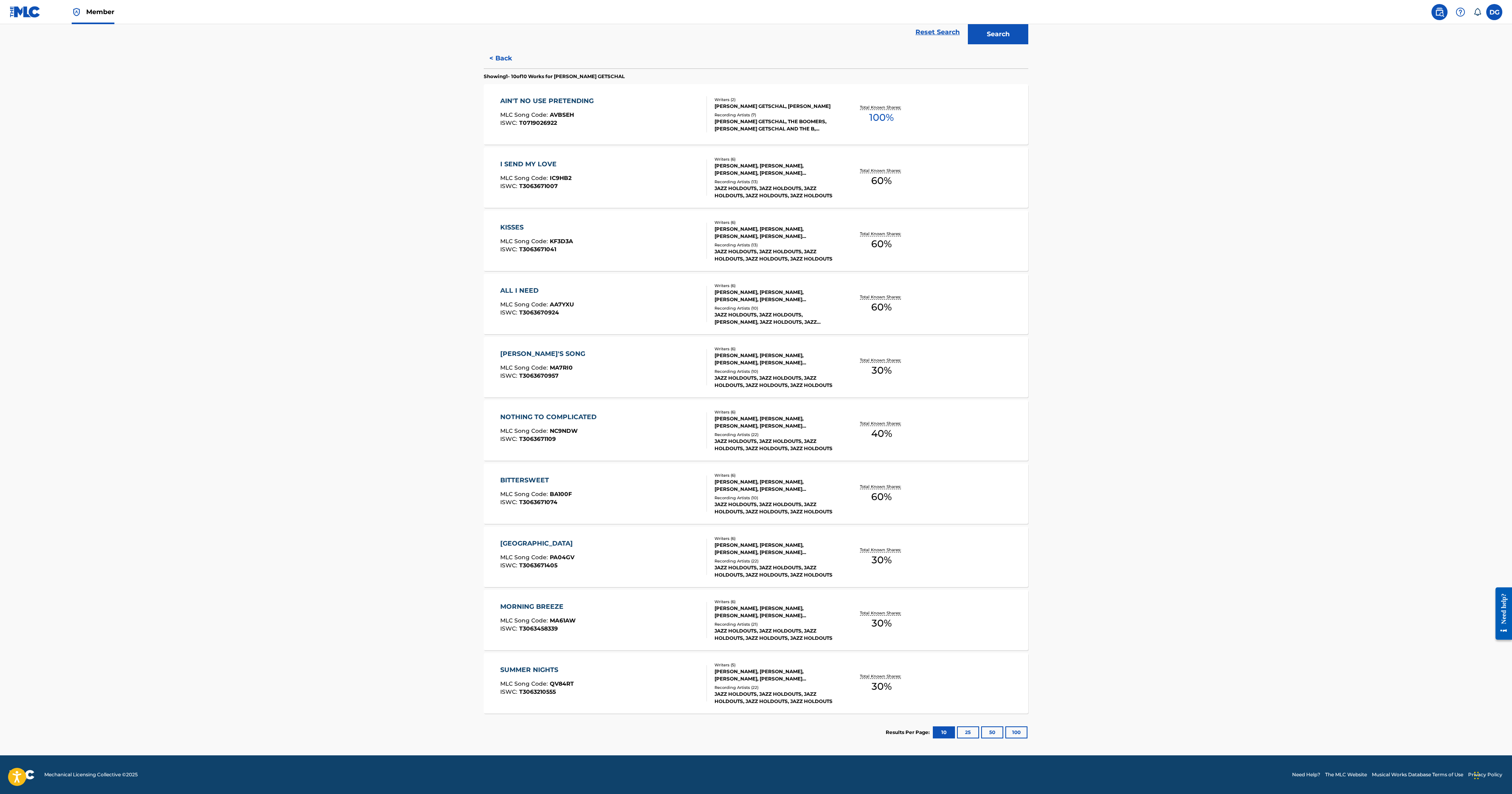
click at [1027, 727] on button "100" at bounding box center [1017, 732] width 22 height 12
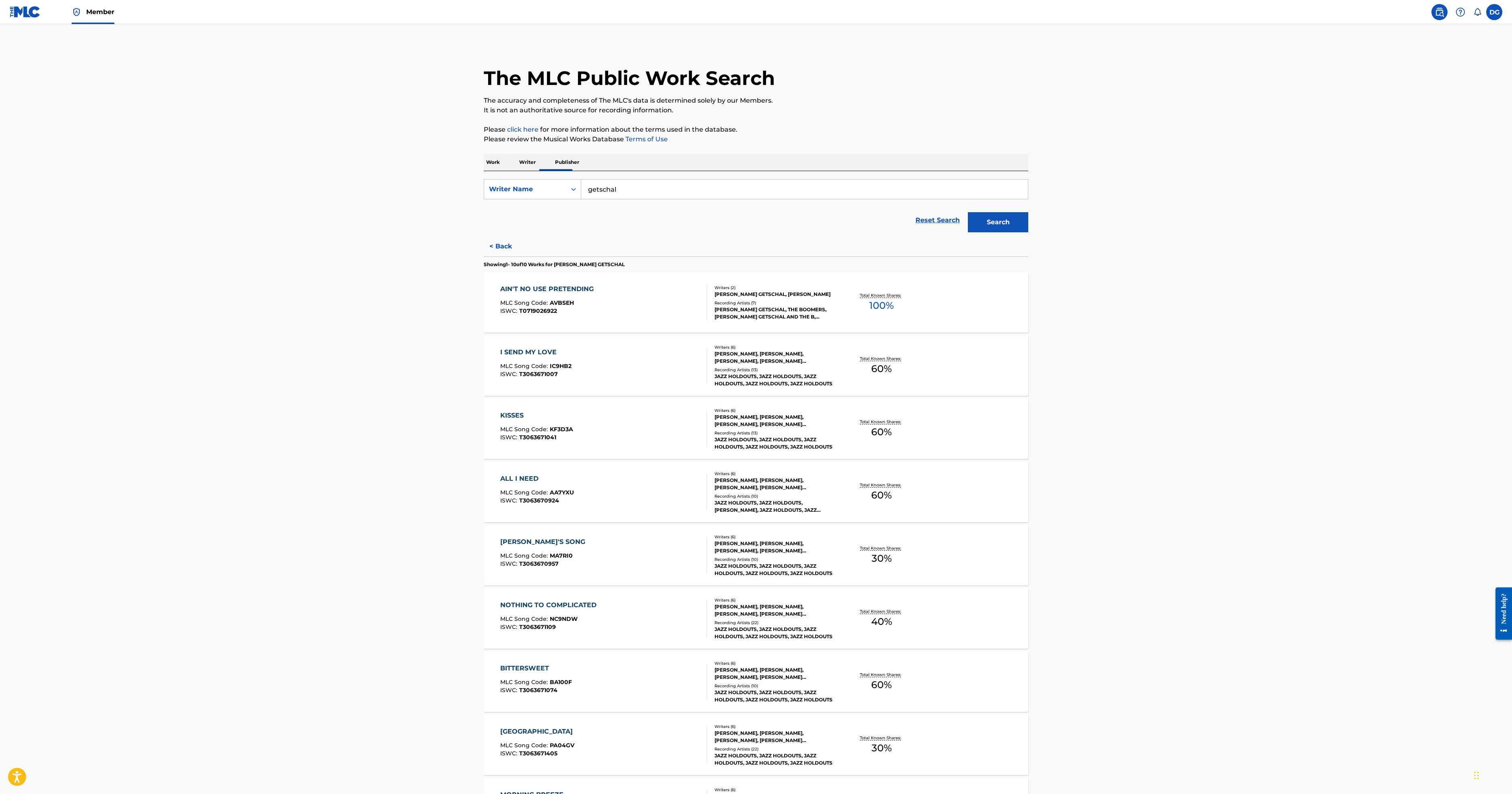
click at [484, 256] on button "< Back" at bounding box center [508, 246] width 48 height 20
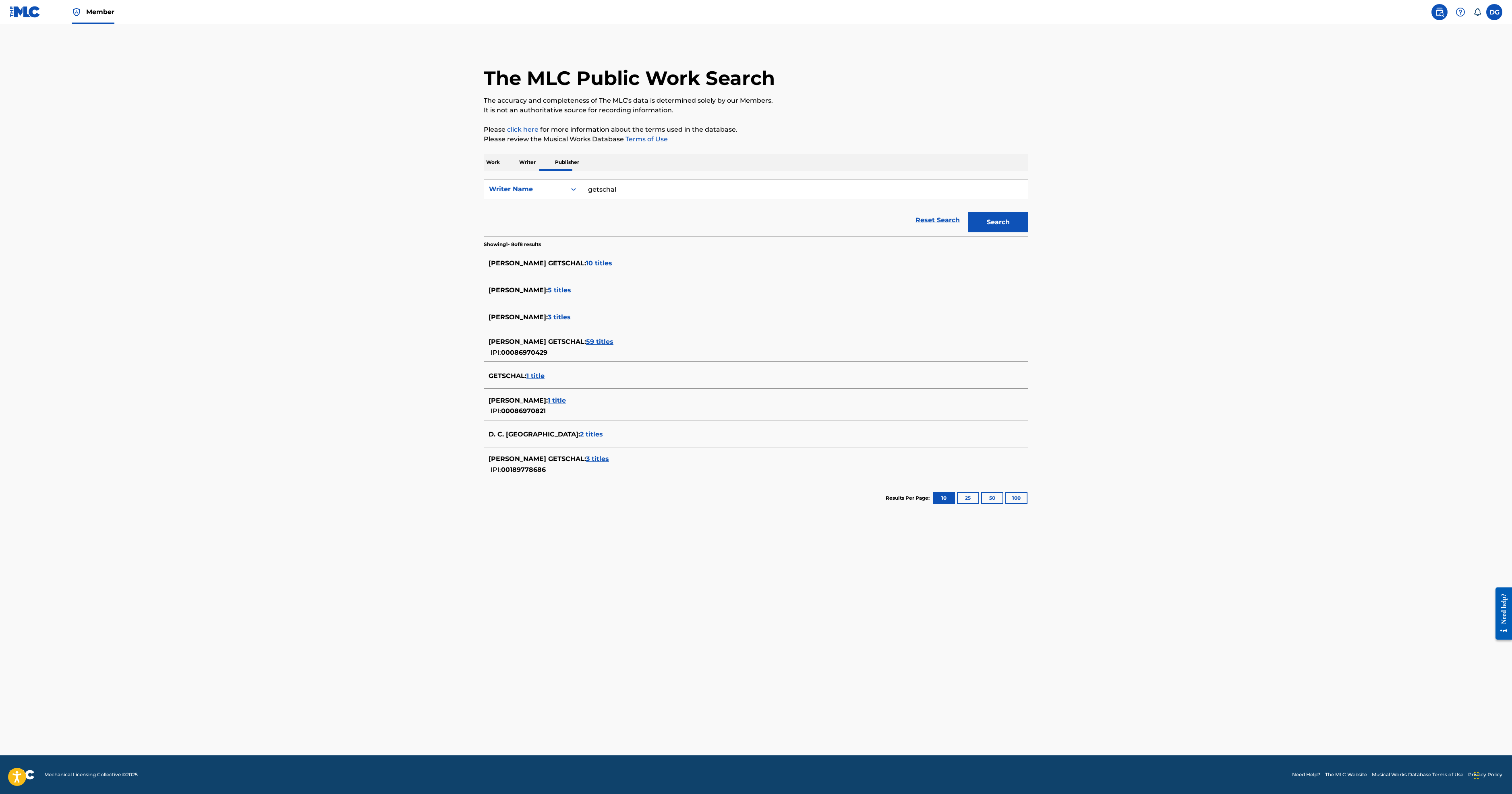
click at [548, 294] on span "5 titles" at bounding box center [559, 290] width 23 height 8
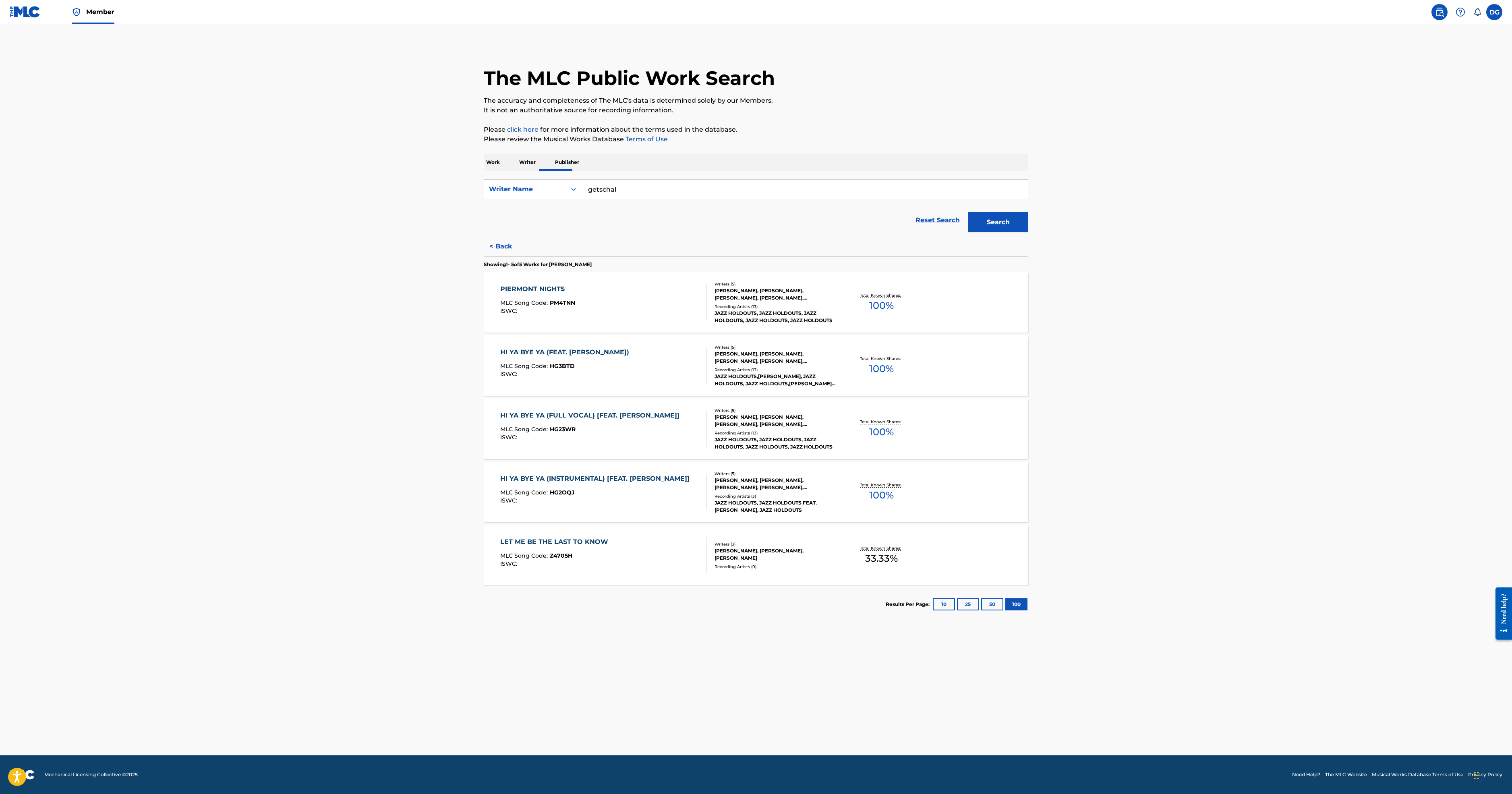
click at [484, 256] on button "< Back" at bounding box center [508, 246] width 48 height 20
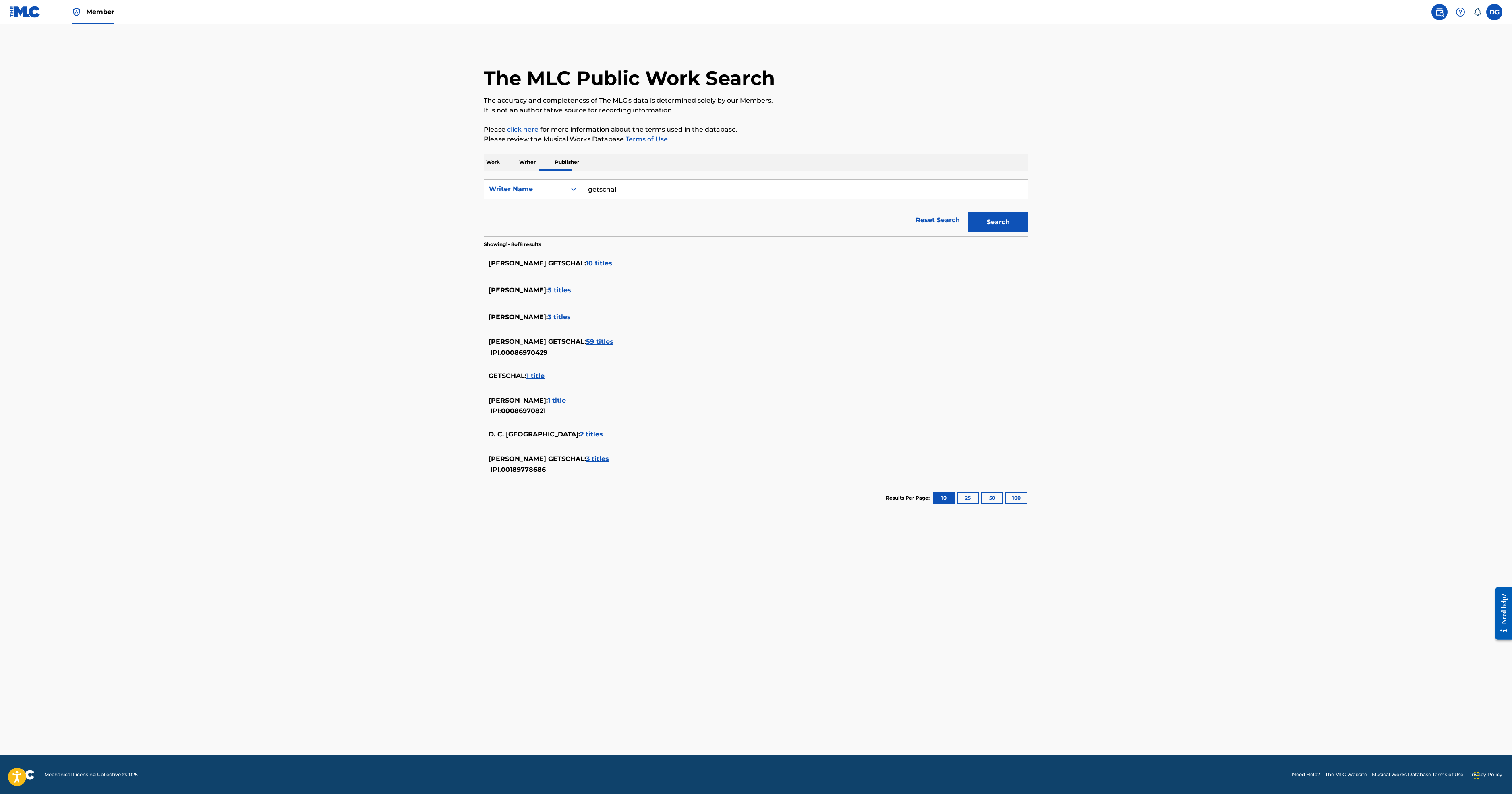
click at [548, 321] on span "3 titles" at bounding box center [559, 317] width 23 height 8
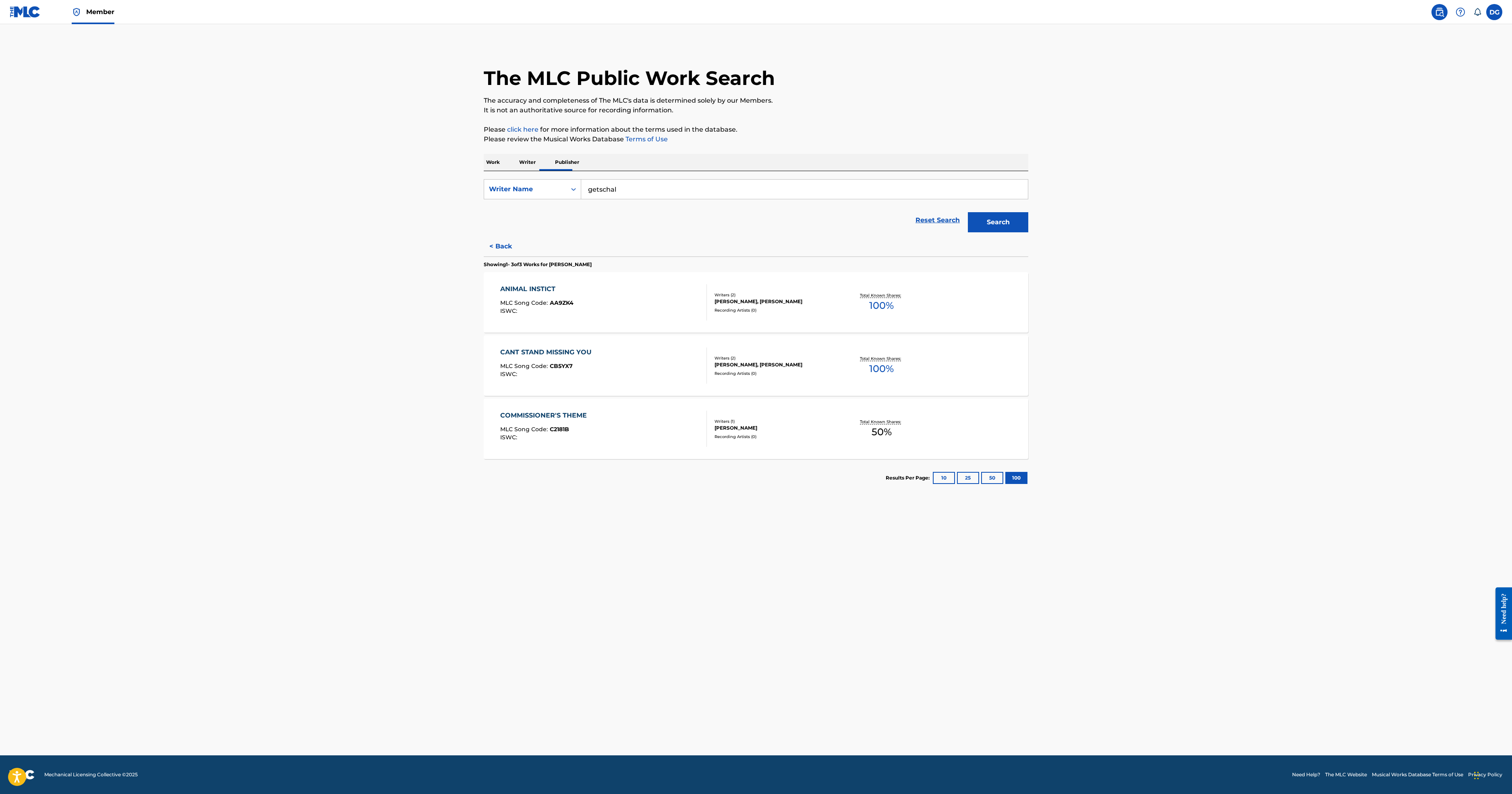
click at [484, 256] on button "< Back" at bounding box center [508, 246] width 48 height 20
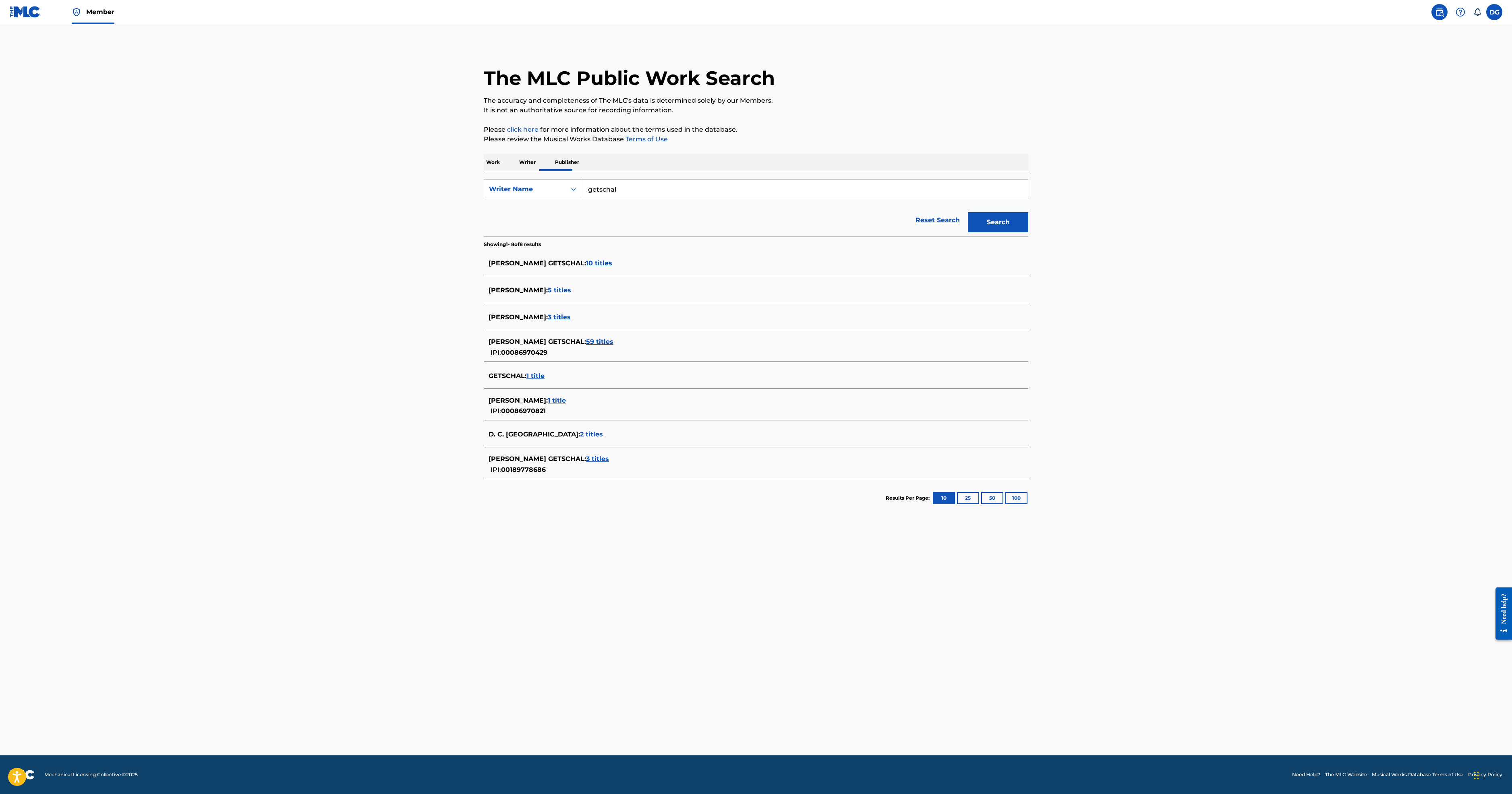
click at [586, 346] on span "59 titles" at bounding box center [599, 342] width 28 height 8
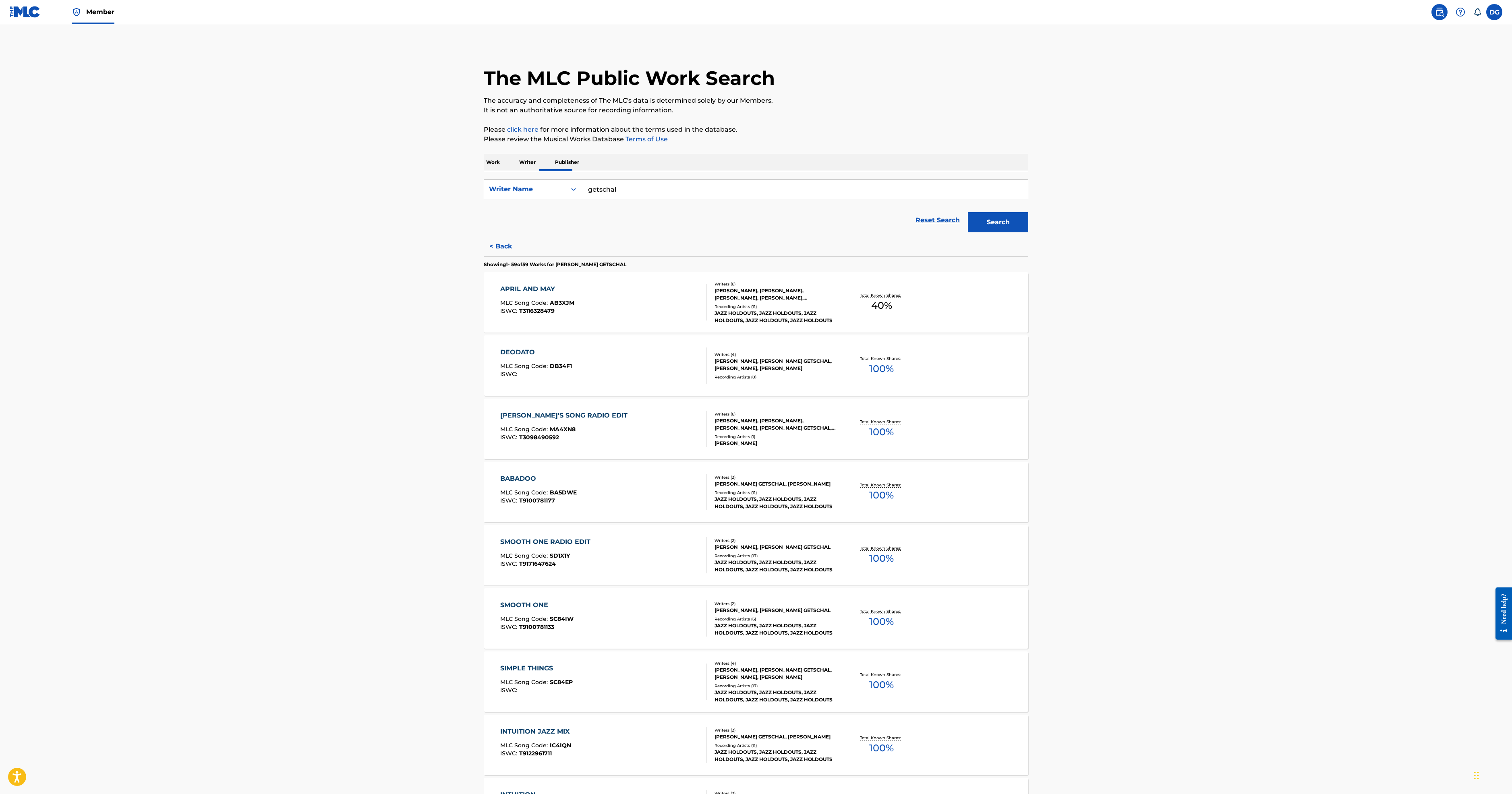
click at [484, 256] on button "< Back" at bounding box center [508, 246] width 48 height 20
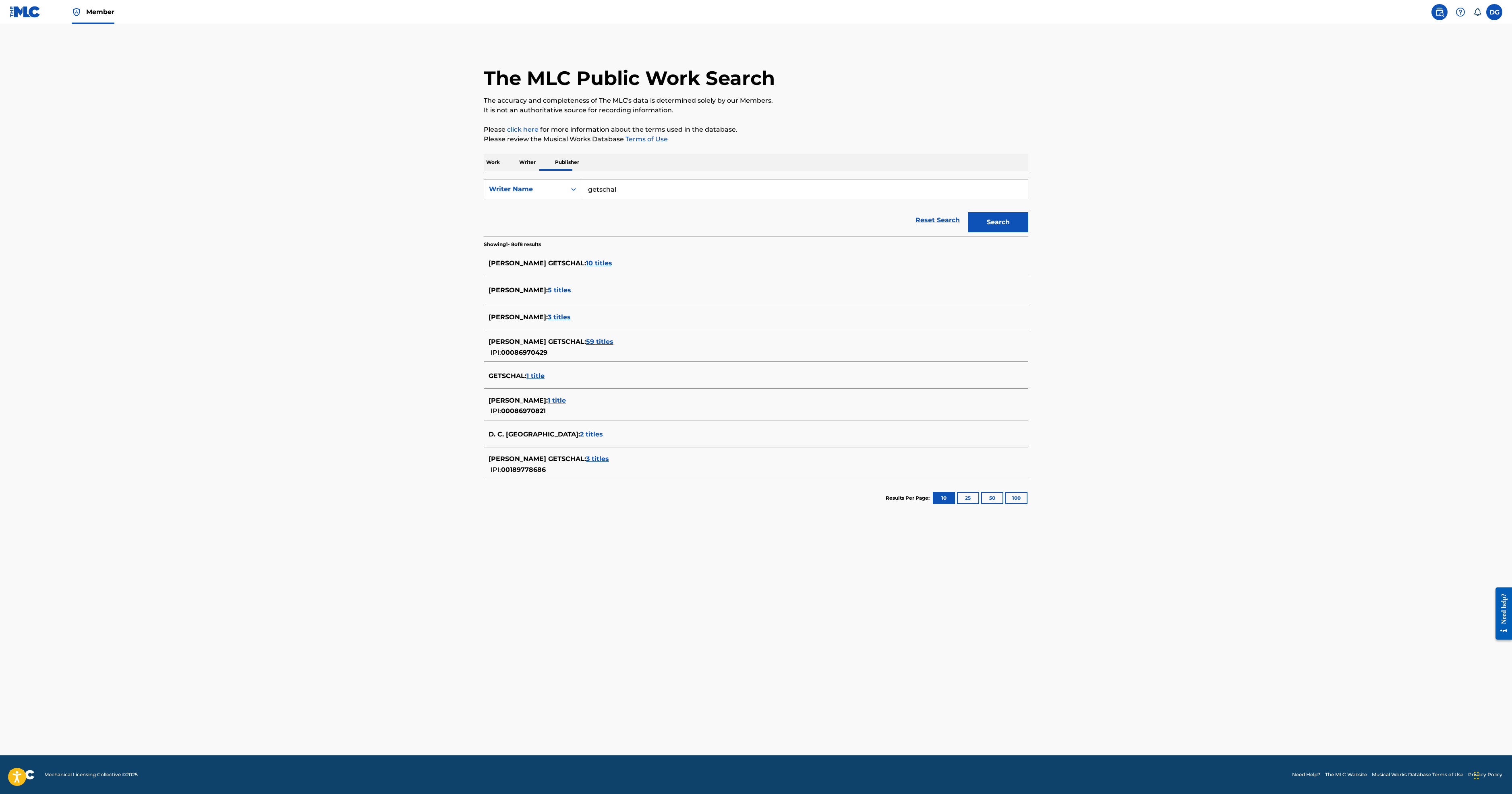
click at [526, 380] on span "1 title" at bounding box center [535, 376] width 18 height 8
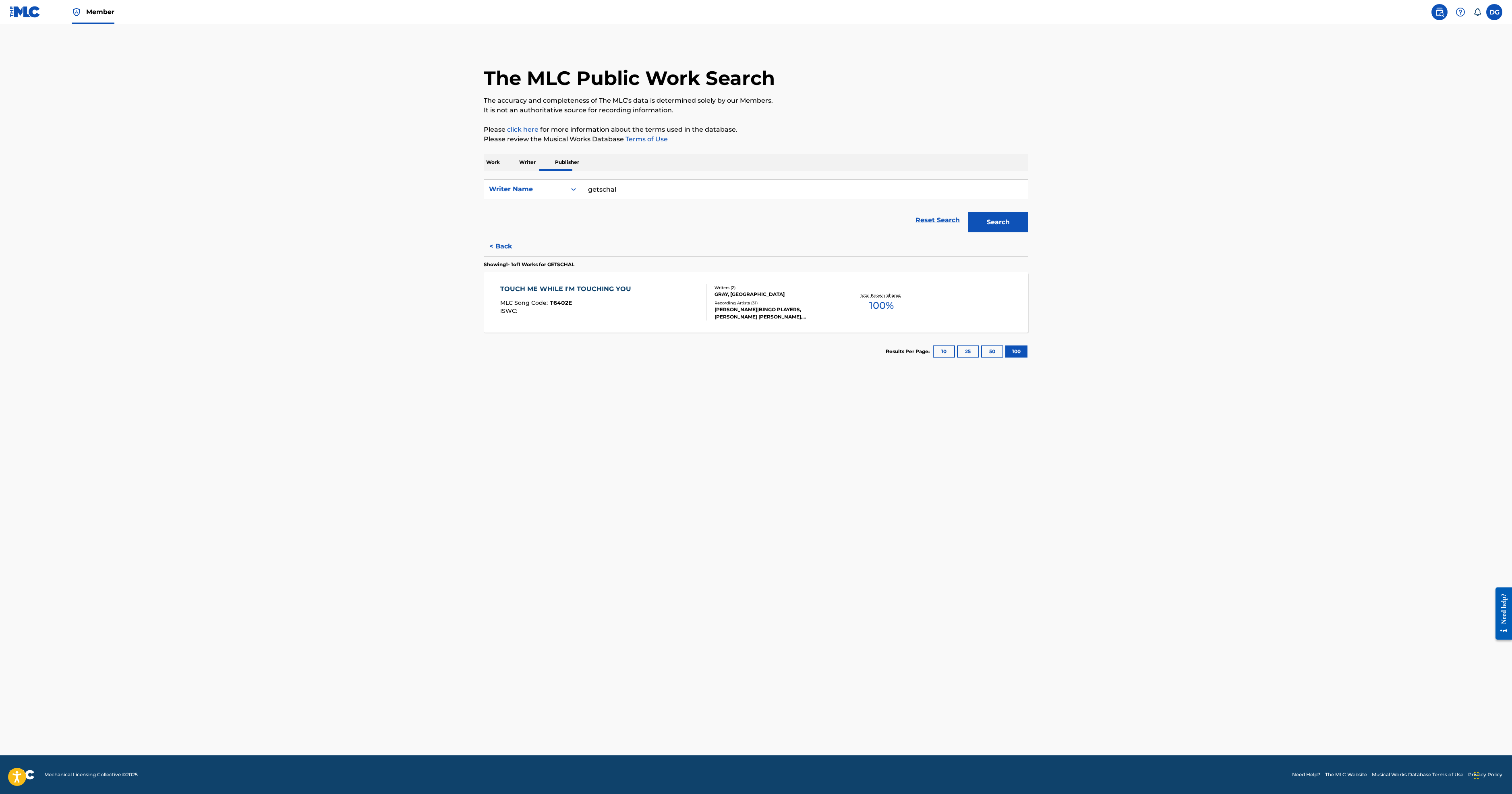
click at [484, 256] on button "< Back" at bounding box center [508, 246] width 48 height 20
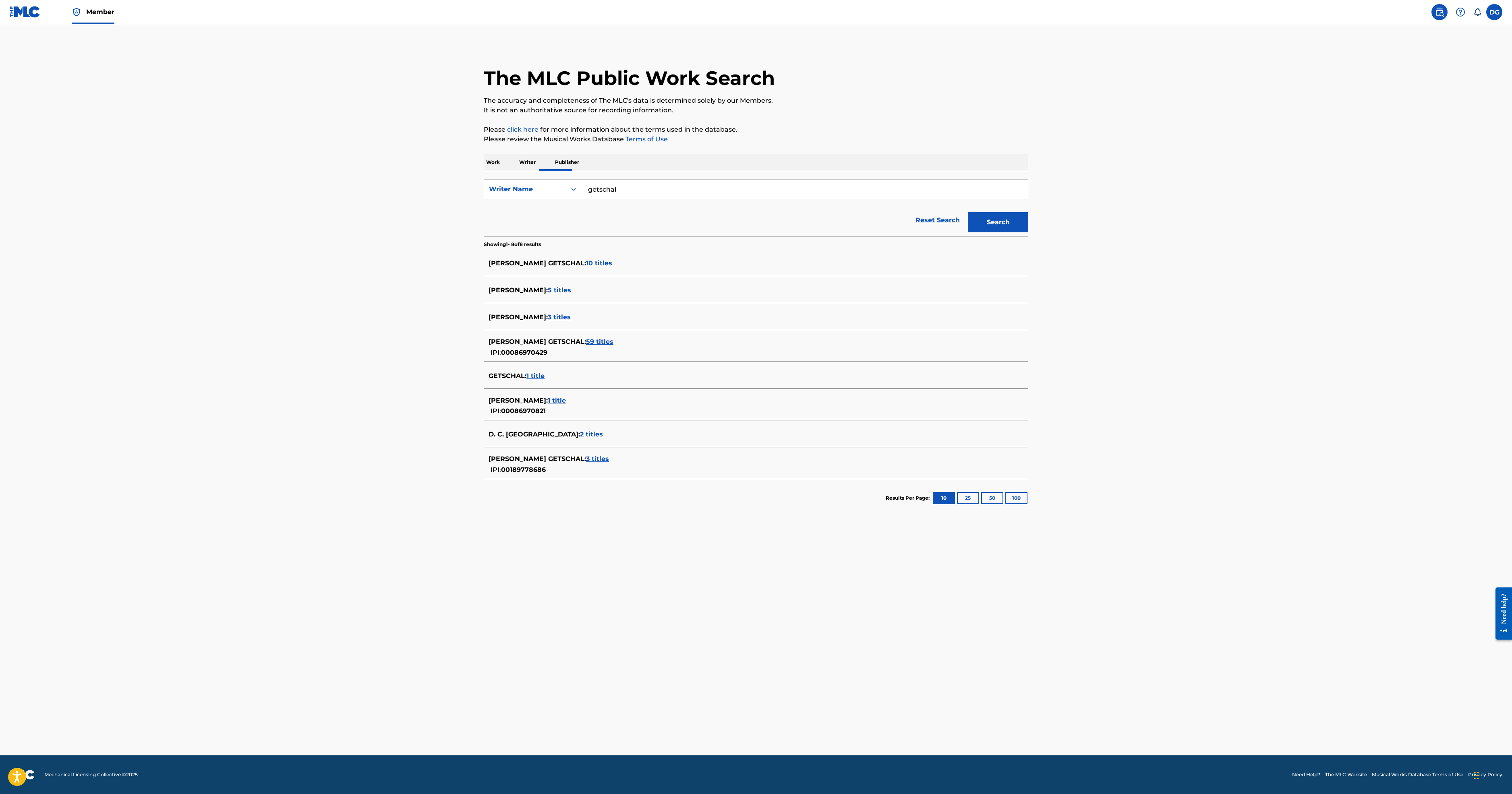
click at [580, 438] on span "2 titles" at bounding box center [591, 434] width 23 height 8
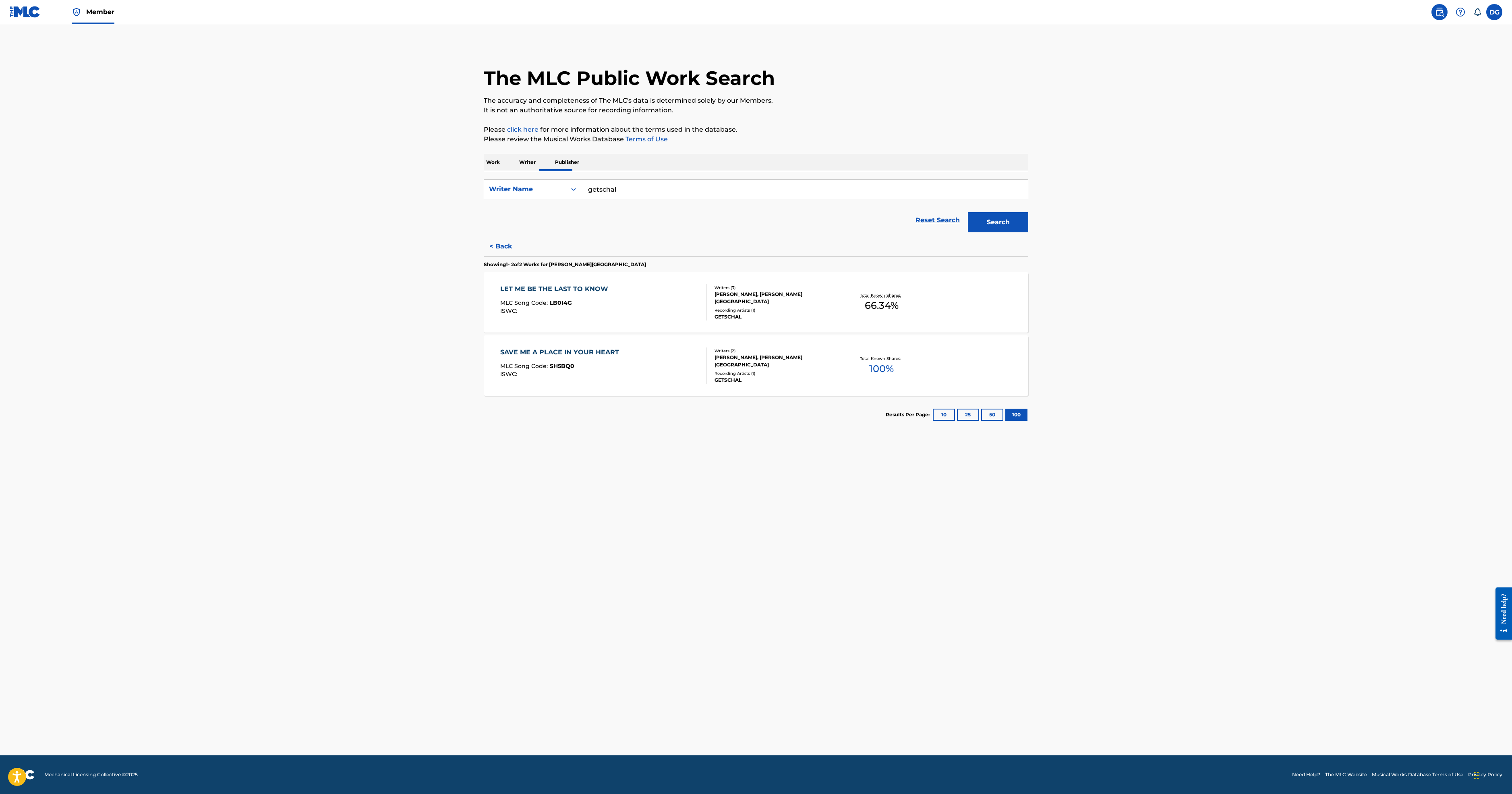
click at [484, 256] on button "< Back" at bounding box center [508, 246] width 48 height 20
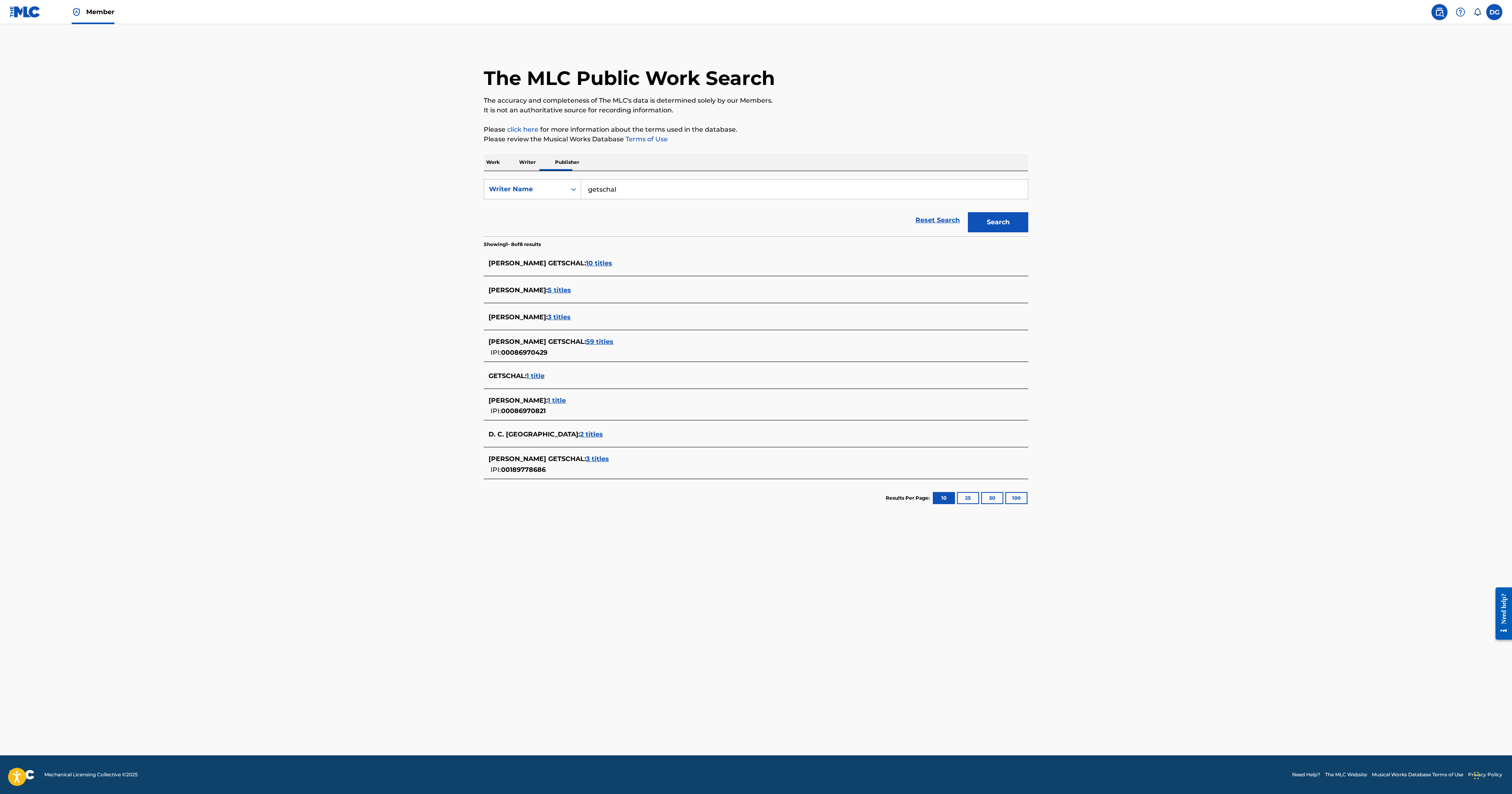
click at [586, 462] on span "3 titles" at bounding box center [597, 458] width 23 height 8
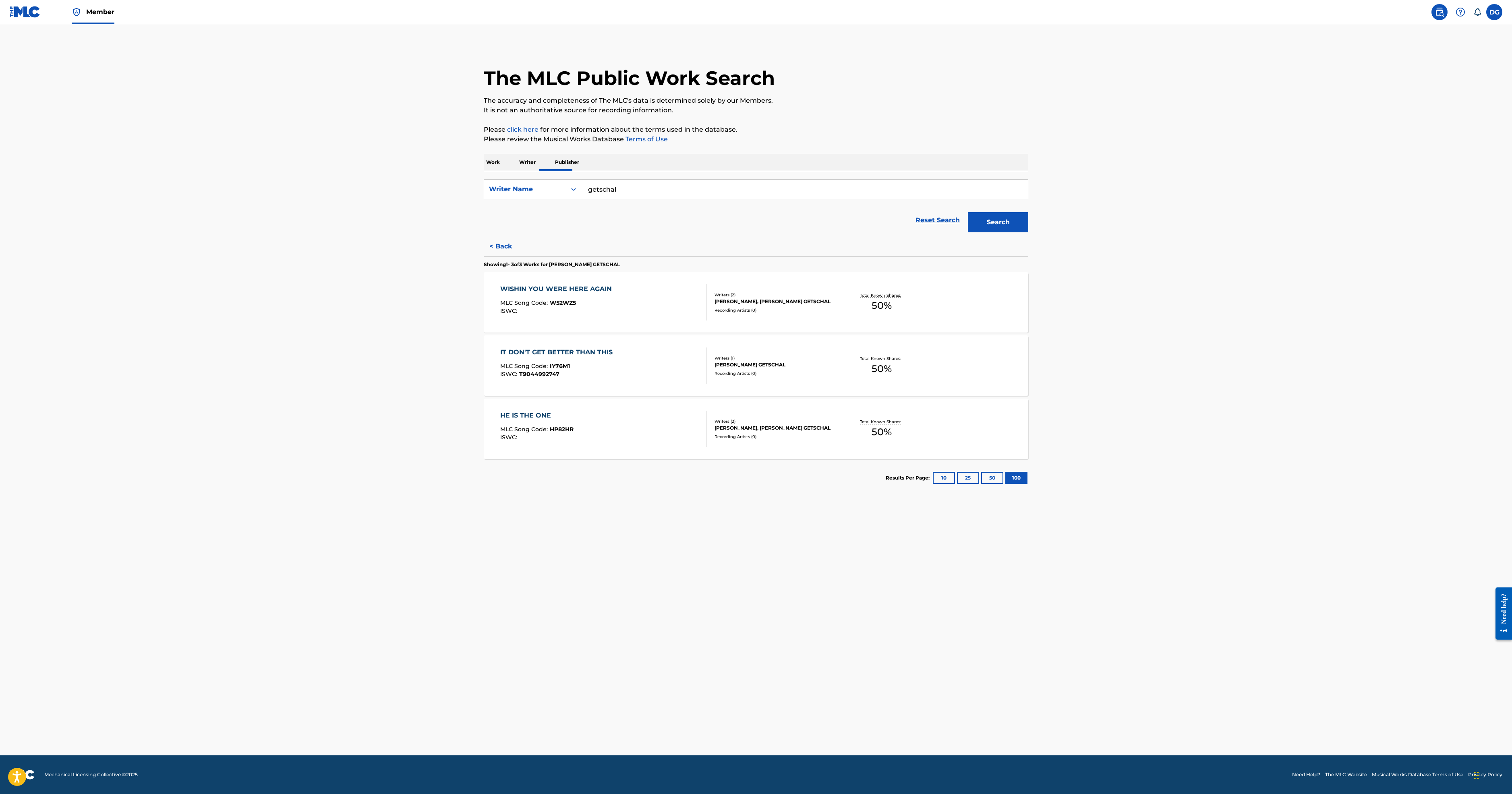
click at [484, 171] on p "Work" at bounding box center [493, 162] width 19 height 17
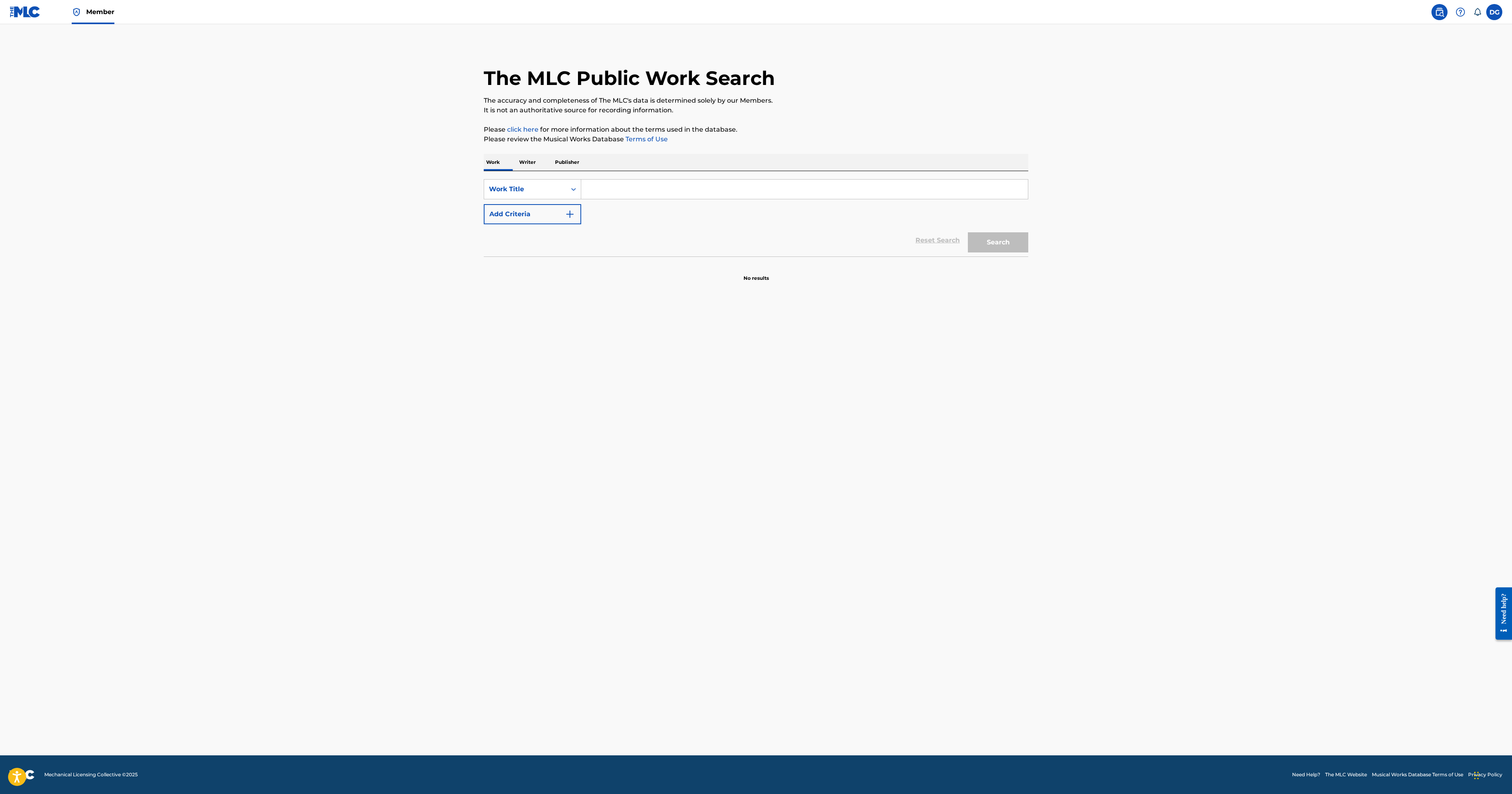
click at [484, 224] on button "Add Criteria" at bounding box center [532, 214] width 97 height 20
click at [581, 199] on input "Search Form" at bounding box center [804, 189] width 447 height 19
click at [569, 193] on icon "Search Form" at bounding box center [573, 190] width 8 height 8
click at [484, 239] on div "MLC Song Code" at bounding box center [532, 229] width 97 height 20
click at [581, 199] on input "Search Form" at bounding box center [804, 189] width 447 height 19
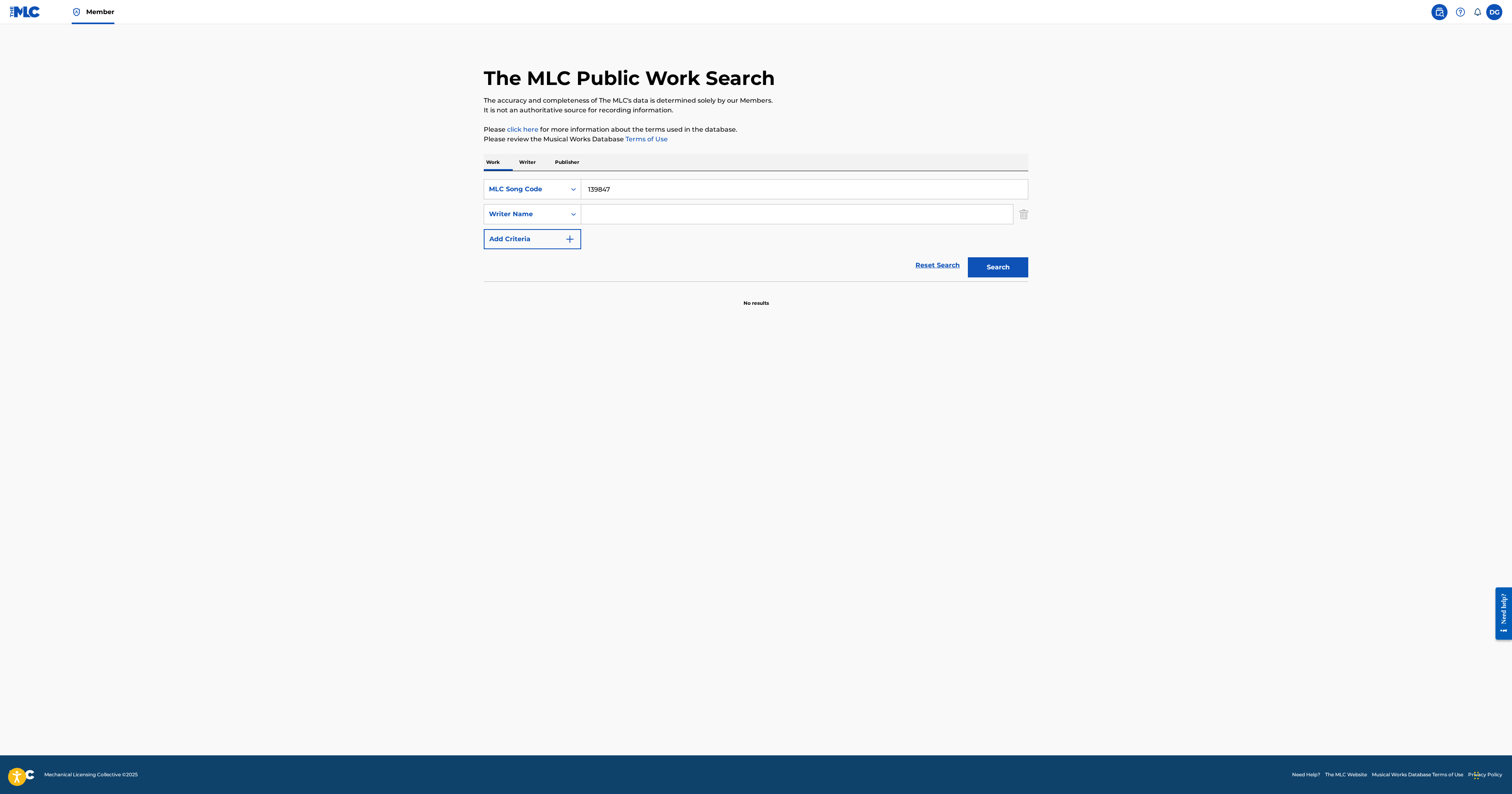
type input "139847"
click at [1028, 278] on button "Search" at bounding box center [998, 267] width 60 height 20
drag, startPoint x: 484, startPoint y: 292, endPoint x: 418, endPoint y: 281, distance: 66.9
click at [484, 200] on div "SearchWithCriteria1b799caa-80df-4e09-b0a1-dca5894786be MLC Song Code 139847" at bounding box center [756, 189] width 545 height 20
click at [566, 197] on div "Search Form" at bounding box center [573, 189] width 15 height 15
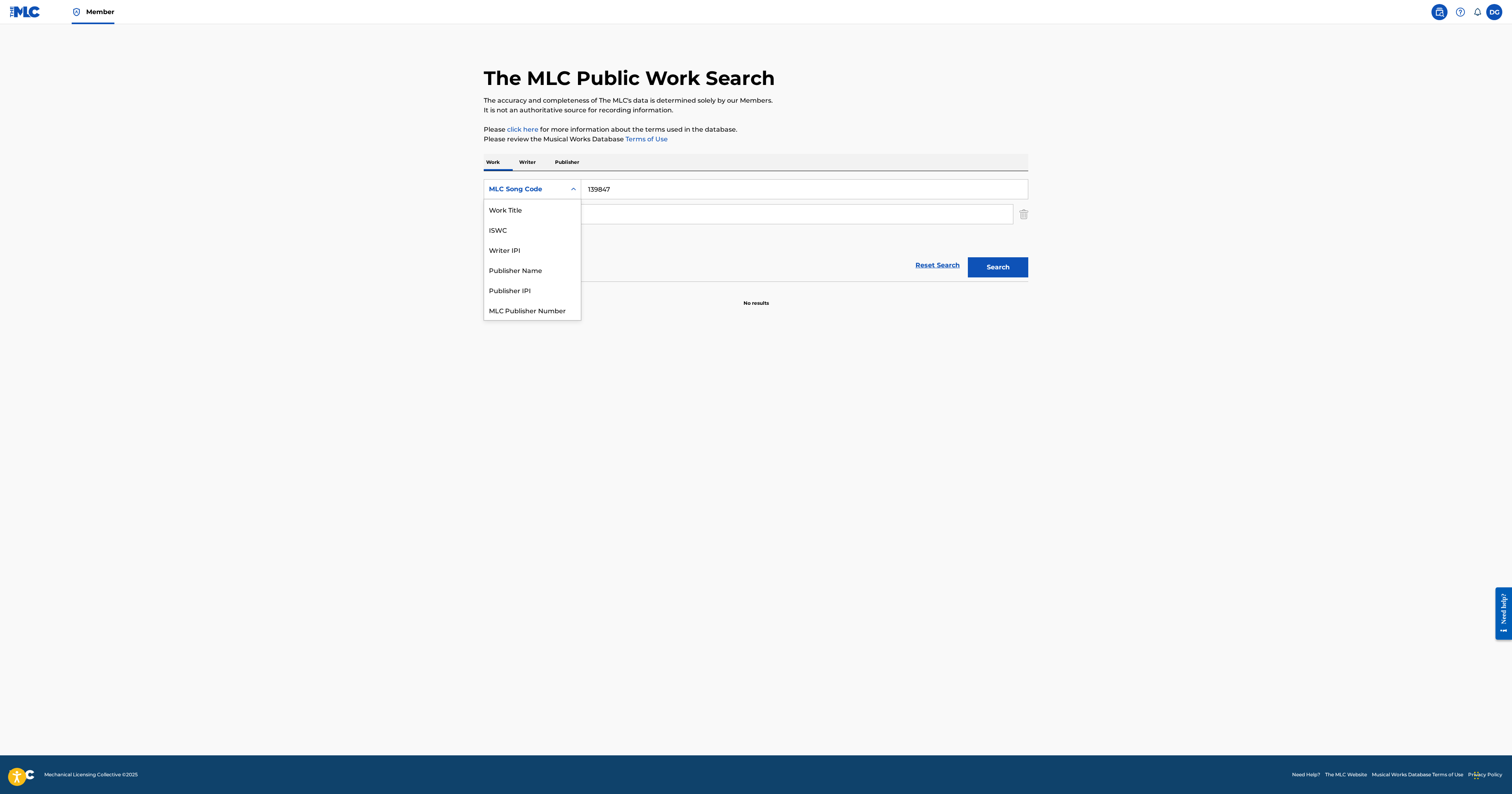
scroll to position [85, 0]
click at [484, 320] on div "MLC Song Code" at bounding box center [532, 310] width 97 height 20
click at [569, 193] on icon "Search Form" at bounding box center [573, 190] width 8 height 8
click at [484, 219] on div "Work Title" at bounding box center [532, 210] width 97 height 20
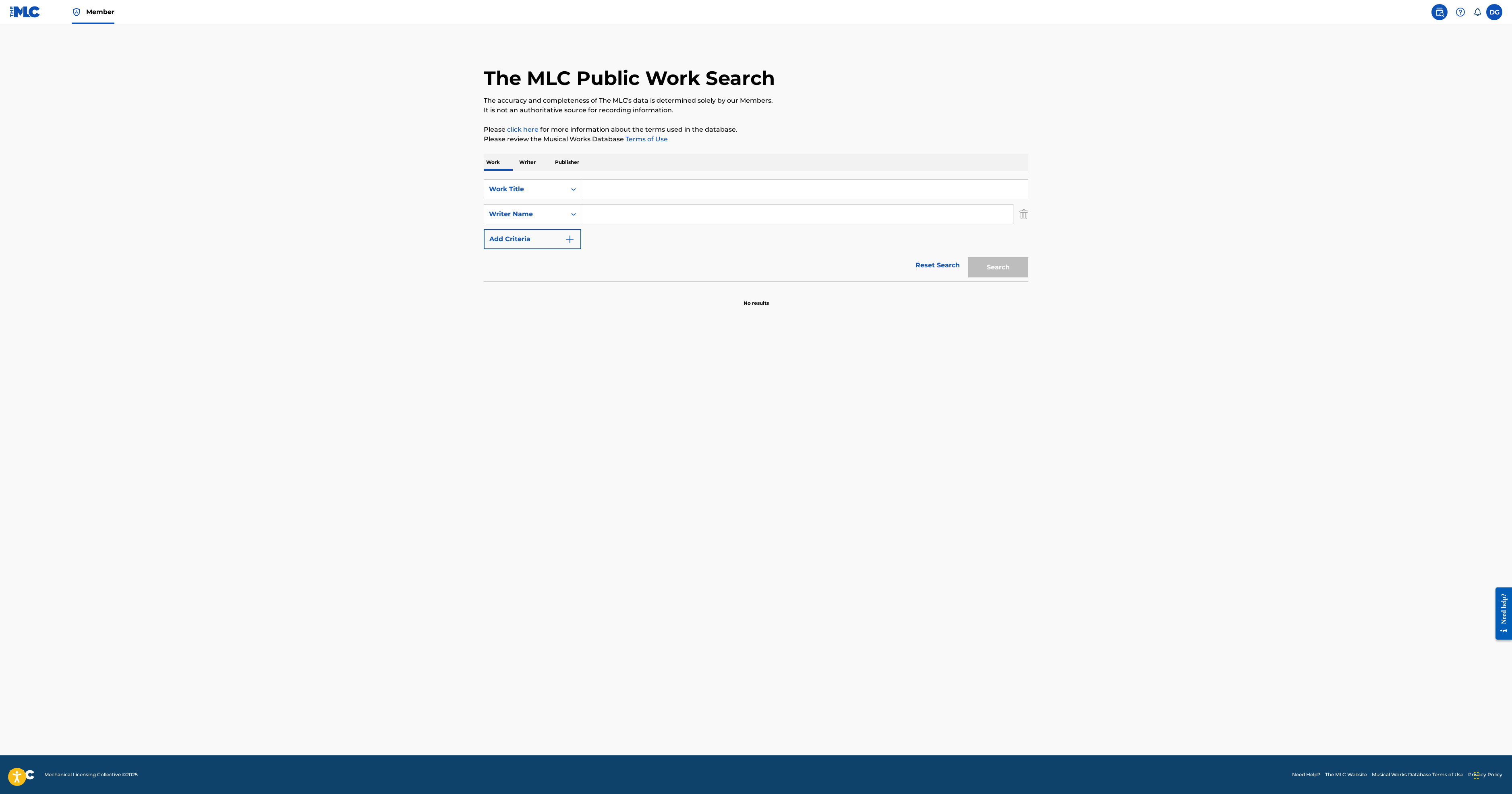
click at [581, 199] on input "Search Form" at bounding box center [804, 189] width 447 height 19
type input "I'LL BE ALRIGHT"
click at [1028, 278] on button "Search" at bounding box center [998, 267] width 60 height 20
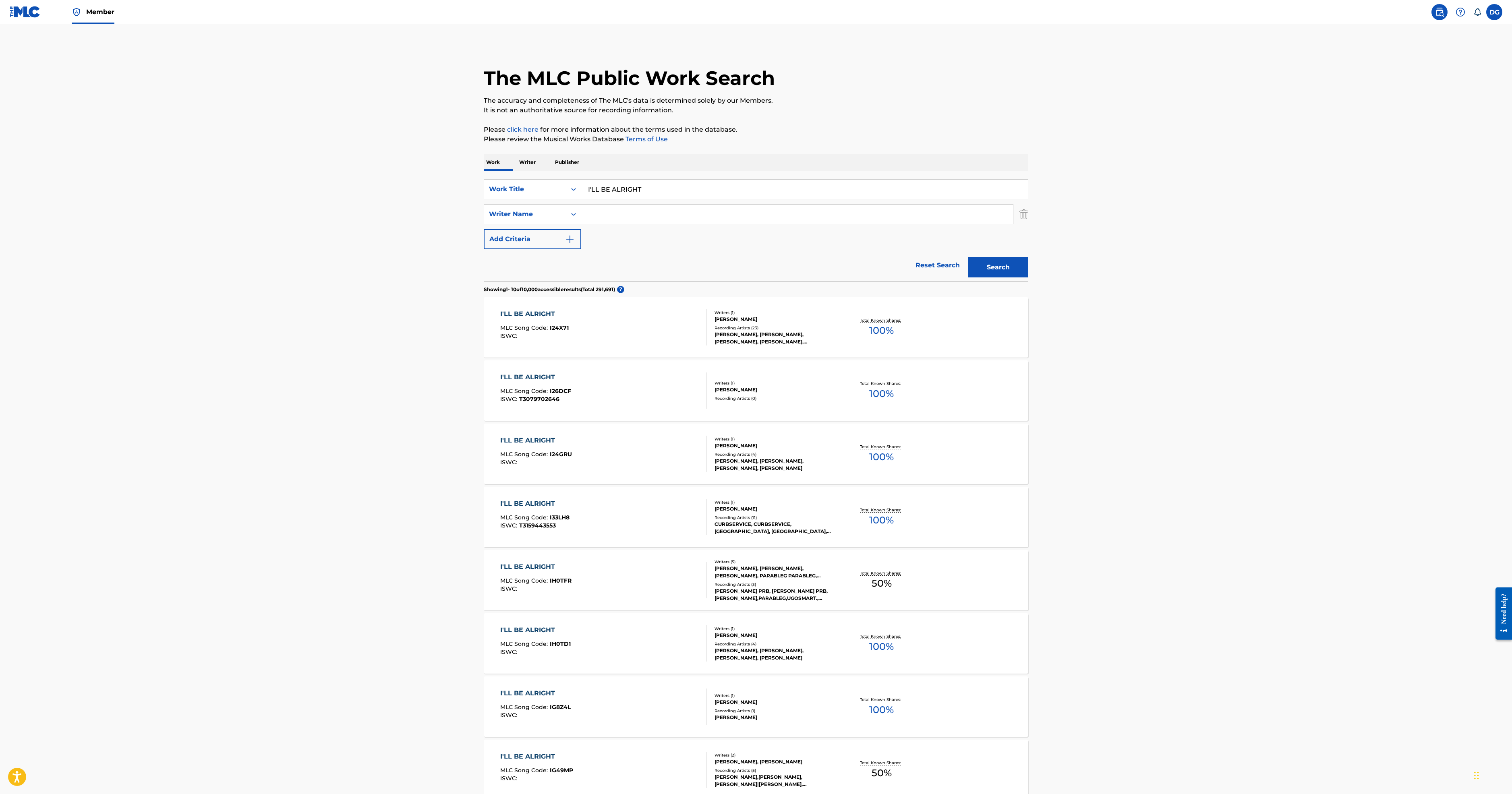
click at [581, 224] on input "Search Form" at bounding box center [797, 214] width 432 height 19
click at [646, 265] on span "white [PERSON_NAME]" at bounding box center [684, 261] width 76 height 8
type input "[PERSON_NAME] [PERSON_NAME]"
click at [1028, 278] on button "Search" at bounding box center [998, 267] width 60 height 20
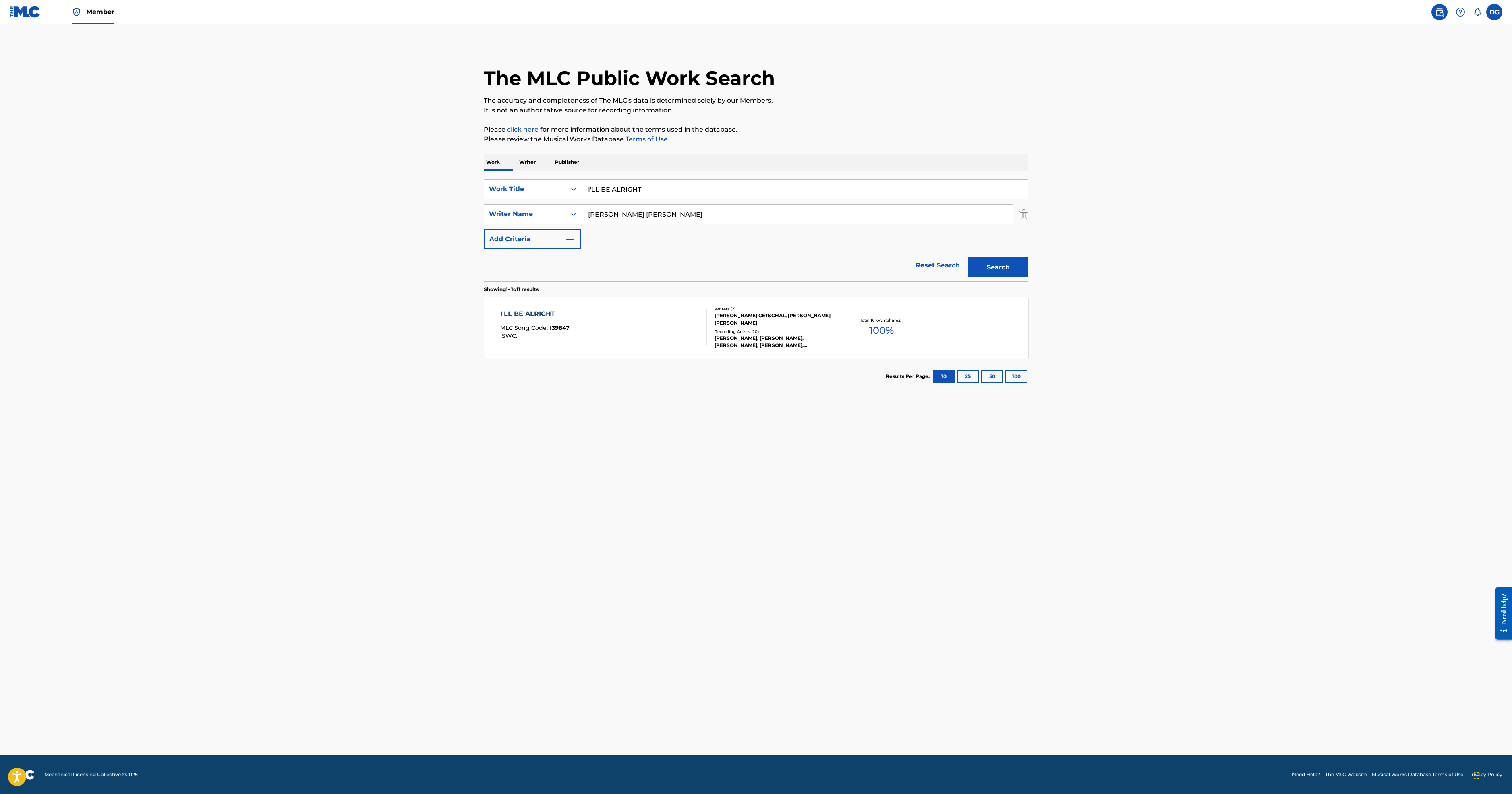
click at [500, 319] on div "I'LL BE ALRIGHT" at bounding box center [535, 314] width 69 height 9
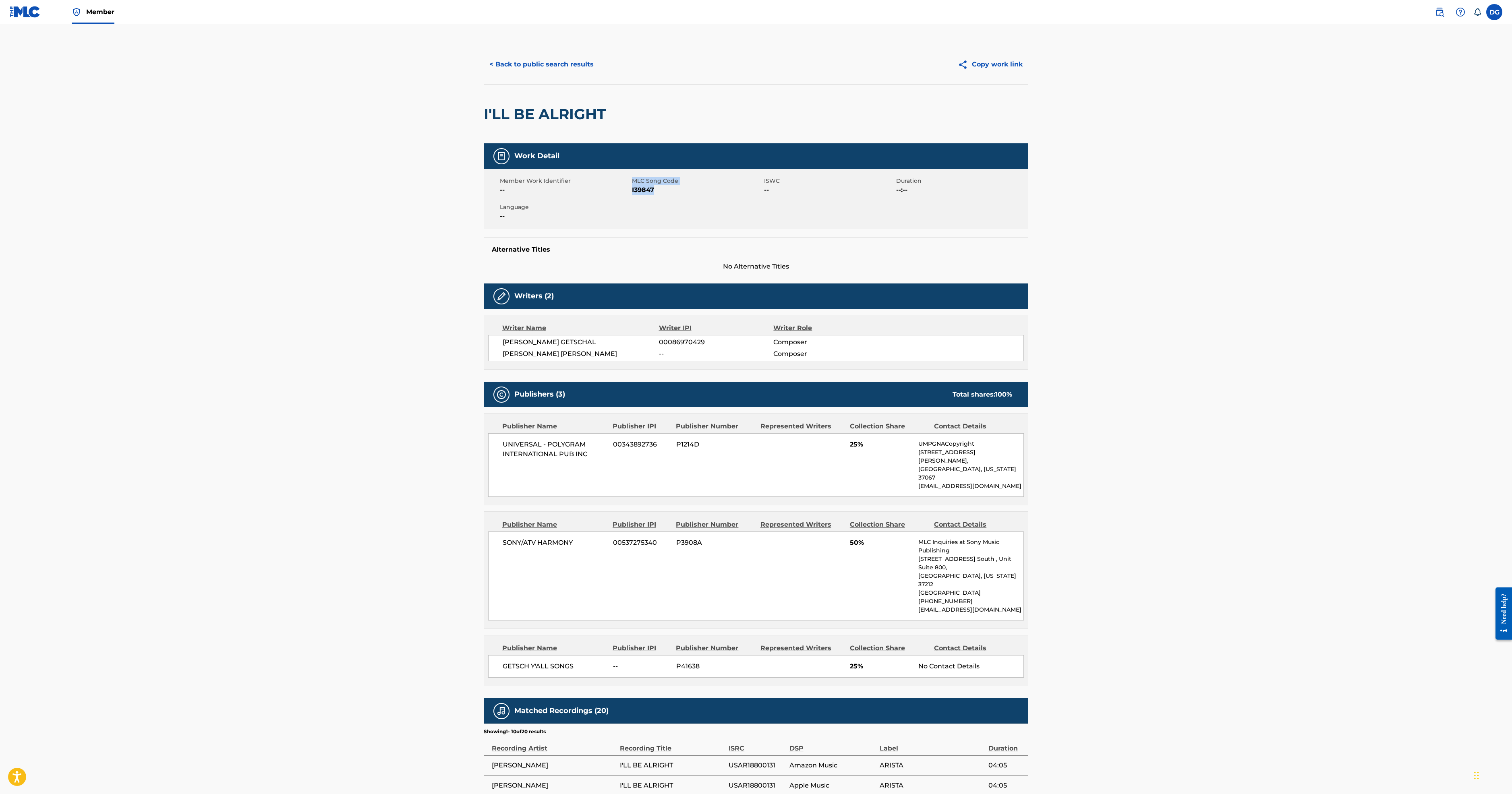
drag, startPoint x: 558, startPoint y: 320, endPoint x: 532, endPoint y: 333, distance: 29.1
click at [528, 229] on div "Member Work Identifier -- MLC Song Code I39847 ISWC -- Duration --:-- Language …" at bounding box center [756, 199] width 545 height 60
click at [565, 229] on div "Member Work Identifier -- MLC Song Code I39847 ISWC -- Duration --:-- Language …" at bounding box center [756, 199] width 545 height 60
drag, startPoint x: 558, startPoint y: 319, endPoint x: 542, endPoint y: 325, distance: 17.1
click at [632, 195] on span "I39847" at bounding box center [697, 190] width 130 height 9
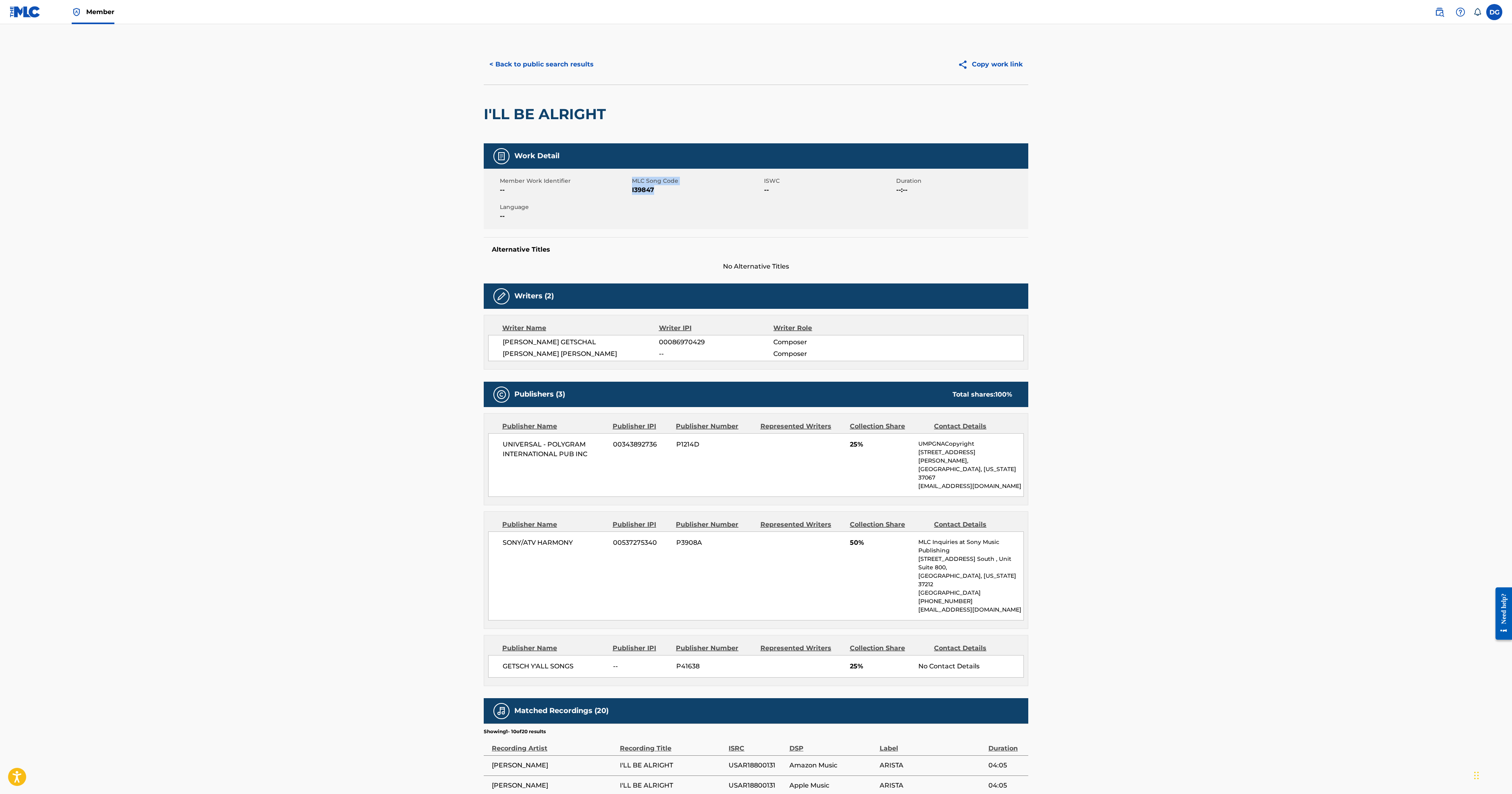
drag, startPoint x: 531, startPoint y: 322, endPoint x: 563, endPoint y: 329, distance: 32.8
click at [561, 229] on div "Member Work Identifier -- MLC Song Code I39847 ISWC -- Duration --:-- Language …" at bounding box center [756, 199] width 545 height 60
click at [632, 195] on span "I39847" at bounding box center [697, 190] width 130 height 9
drag, startPoint x: 561, startPoint y: 322, endPoint x: 547, endPoint y: 328, distance: 15.2
click at [632, 195] on span "I39847" at bounding box center [697, 190] width 130 height 9
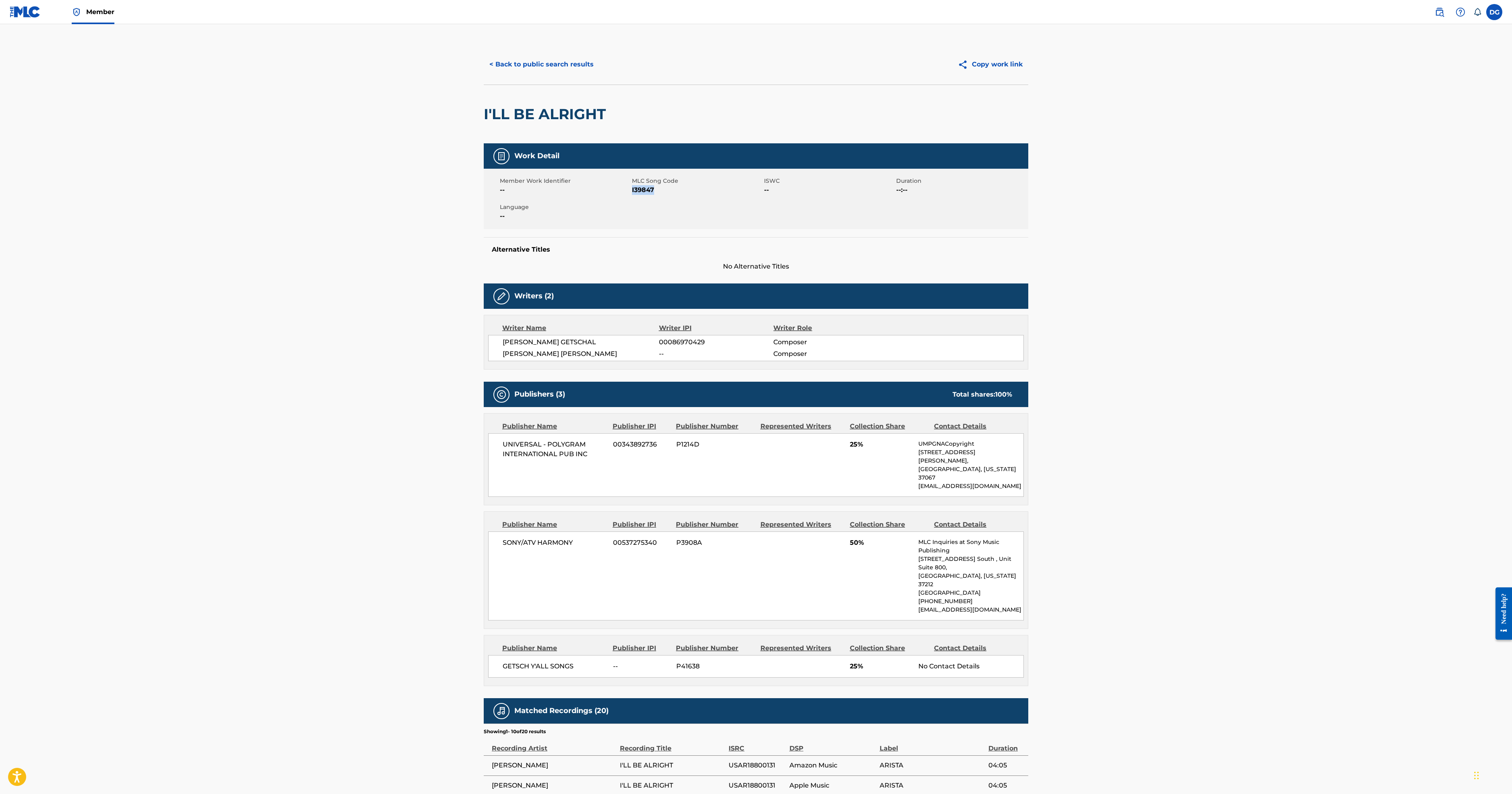
click at [632, 195] on span "I39847" at bounding box center [697, 190] width 130 height 9
copy span "I39847"
click at [114, 16] on span "Member" at bounding box center [100, 12] width 28 height 9
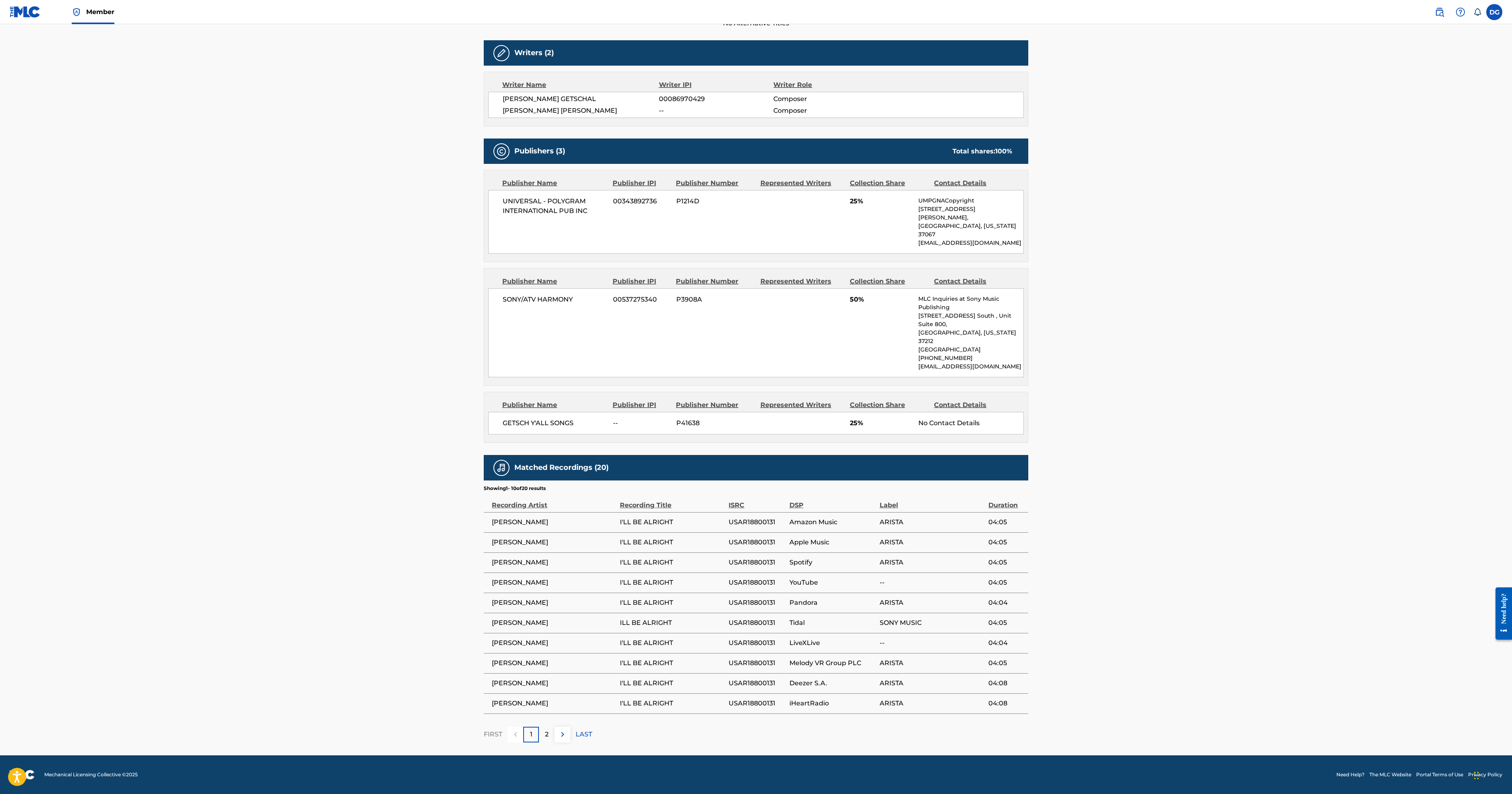
scroll to position [545, 0]
click at [502, 428] on span "GETSCH Y'ALL SONGS" at bounding box center [555, 423] width 104 height 9
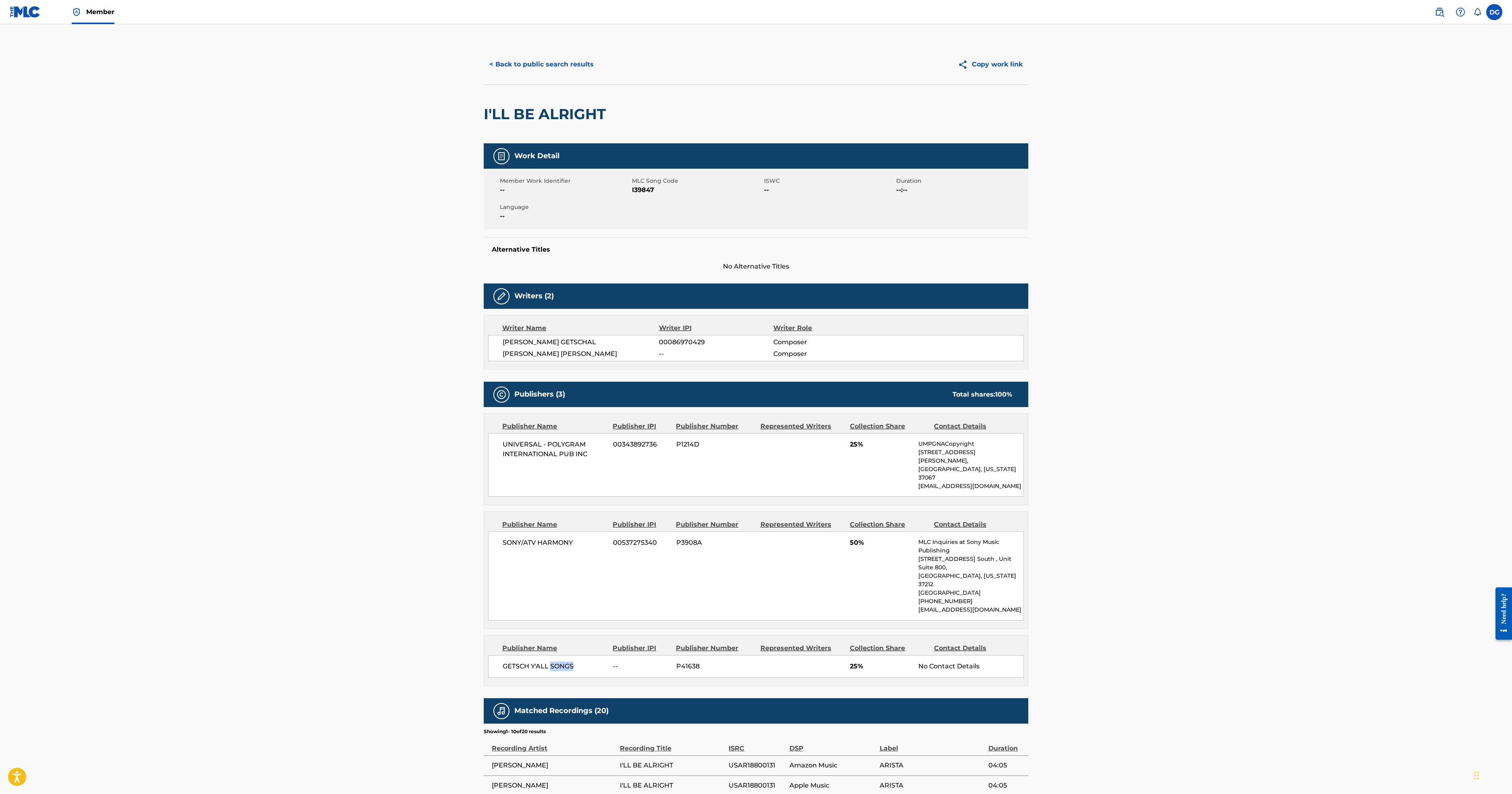
click at [1435, 17] on img at bounding box center [1439, 12] width 9 height 9
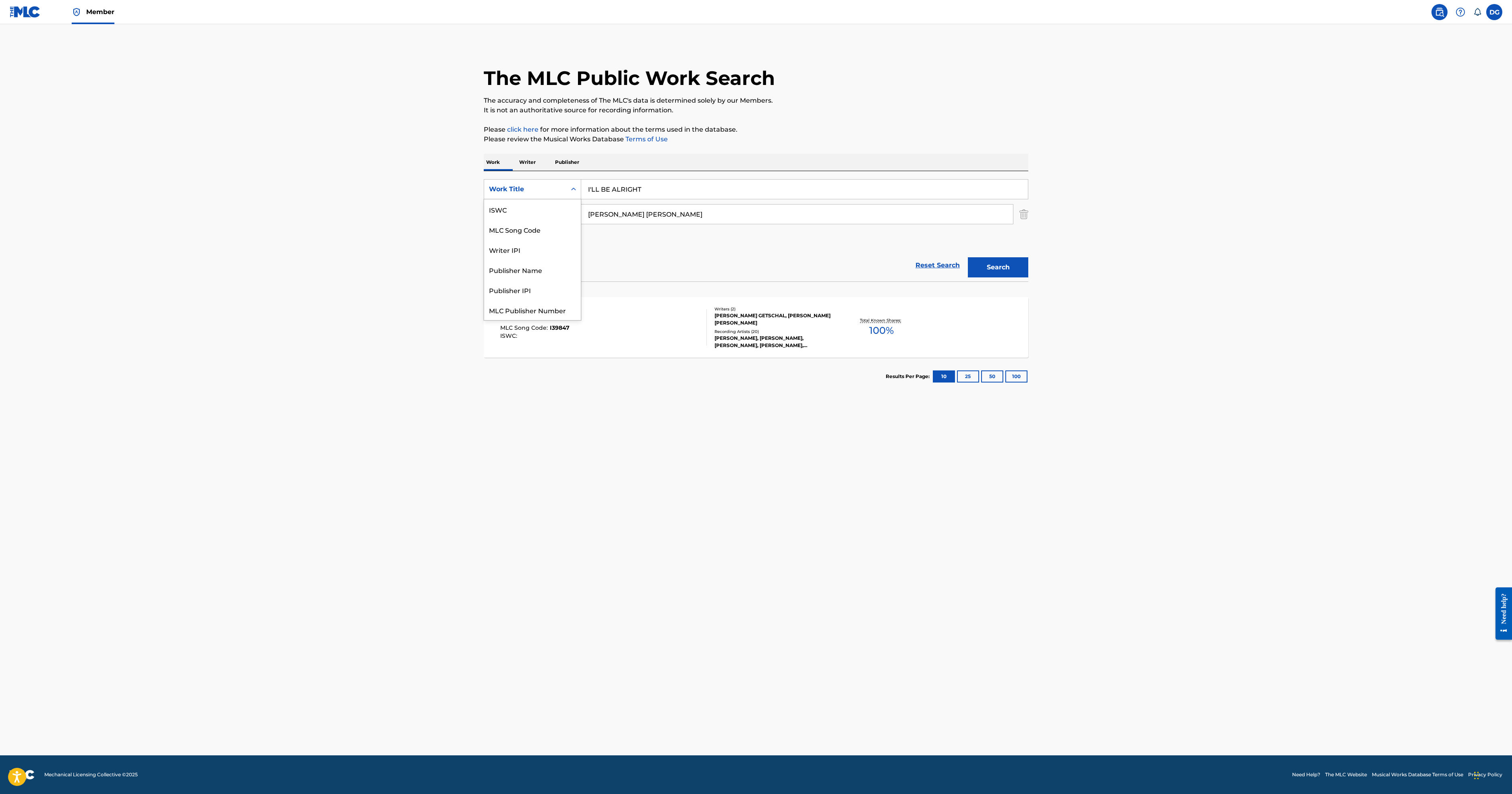
click at [571, 191] on icon "Search Form" at bounding box center [573, 189] width 5 height 3
click at [114, 16] on span "Member" at bounding box center [100, 12] width 28 height 9
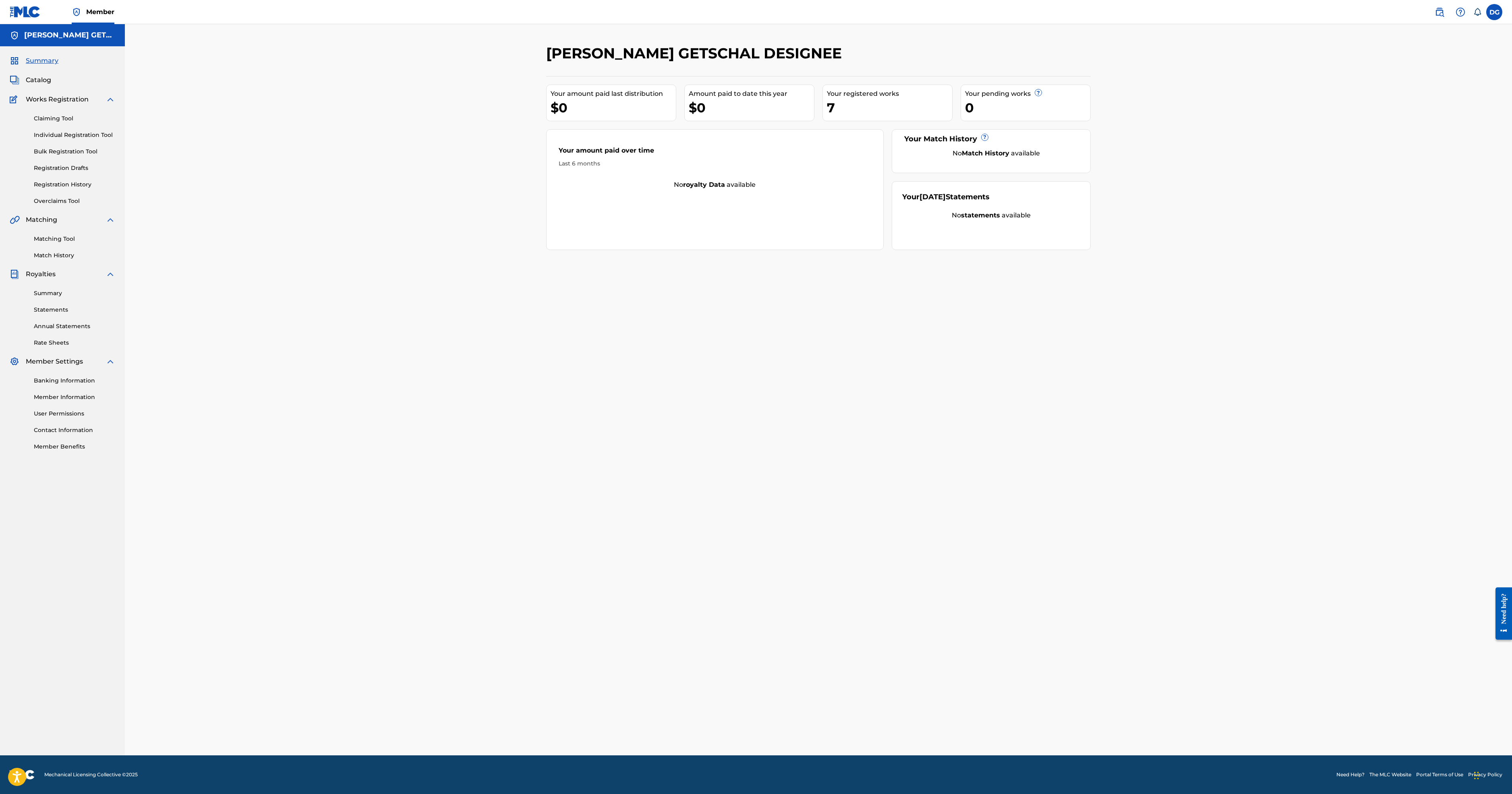
click at [97, 123] on link "Claiming Tool" at bounding box center [75, 119] width 82 height 8
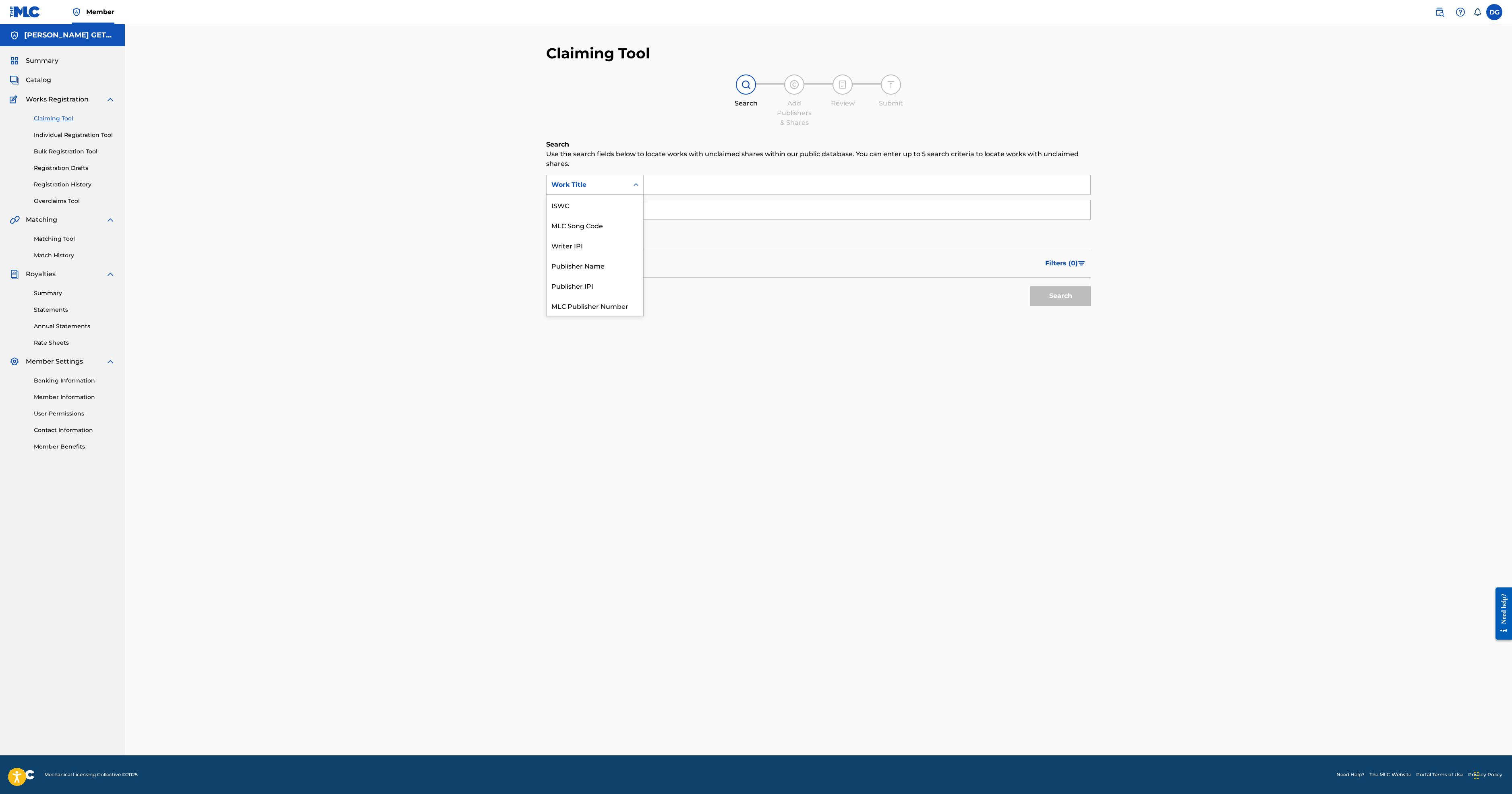
click at [629, 192] on div "Search Form" at bounding box center [636, 185] width 15 height 15
click at [546, 235] on div "MLC Song Code" at bounding box center [595, 225] width 97 height 20
click at [644, 194] on input "Search Form" at bounding box center [867, 184] width 447 height 19
paste input "I39847"
type input "I39847"
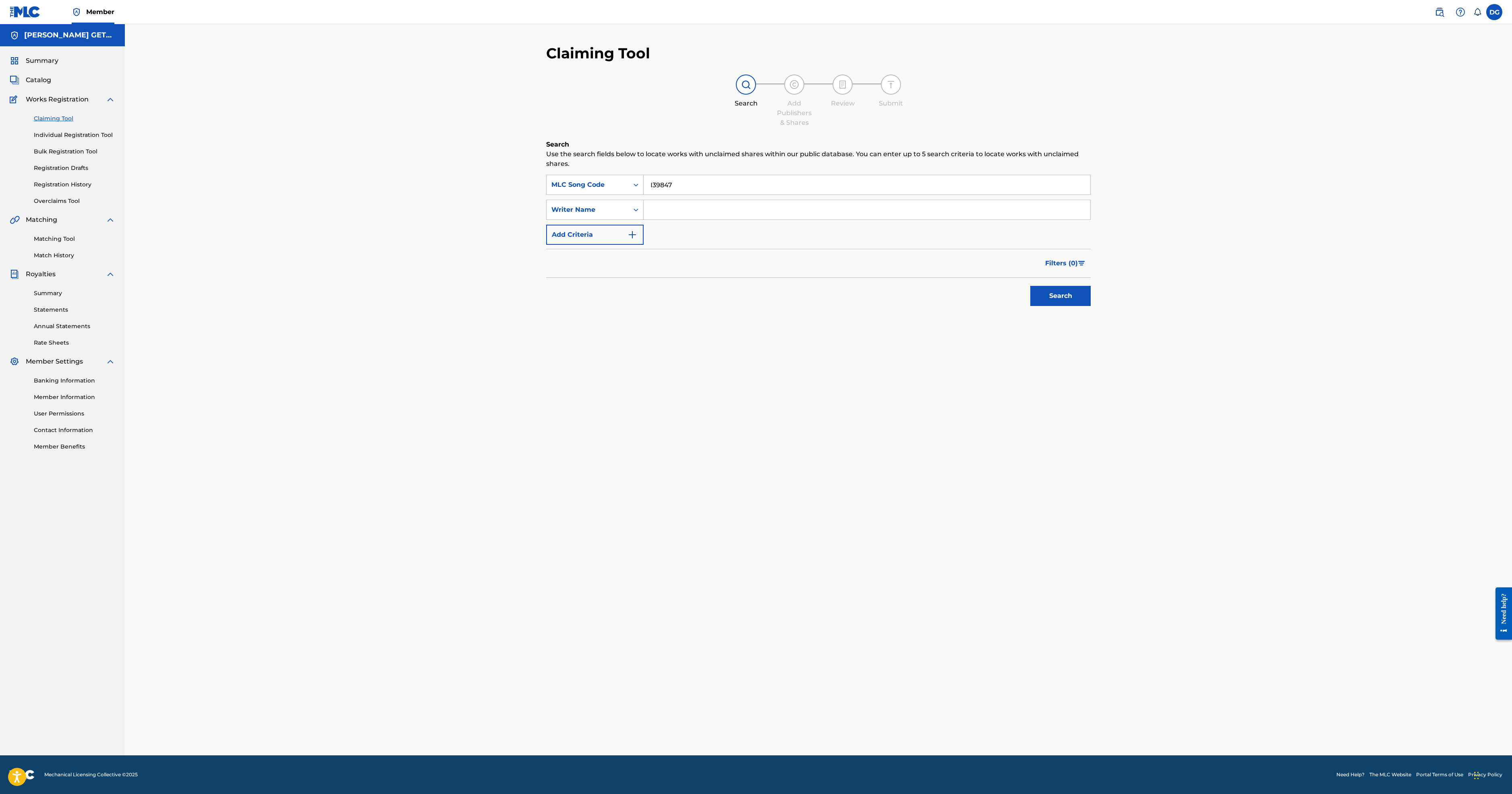
click at [1030, 306] on button "Search" at bounding box center [1060, 296] width 60 height 20
click at [644, 219] on input "Search Form" at bounding box center [867, 210] width 447 height 19
type input "GETSCHAL"
click at [1030, 306] on button "Search" at bounding box center [1060, 296] width 60 height 20
click at [587, 245] on div "SearchWithCriteriac5865067-24b8-40c2-92de-1a049735ea90 MLC Song Code I39847 Sea…" at bounding box center [818, 210] width 545 height 70
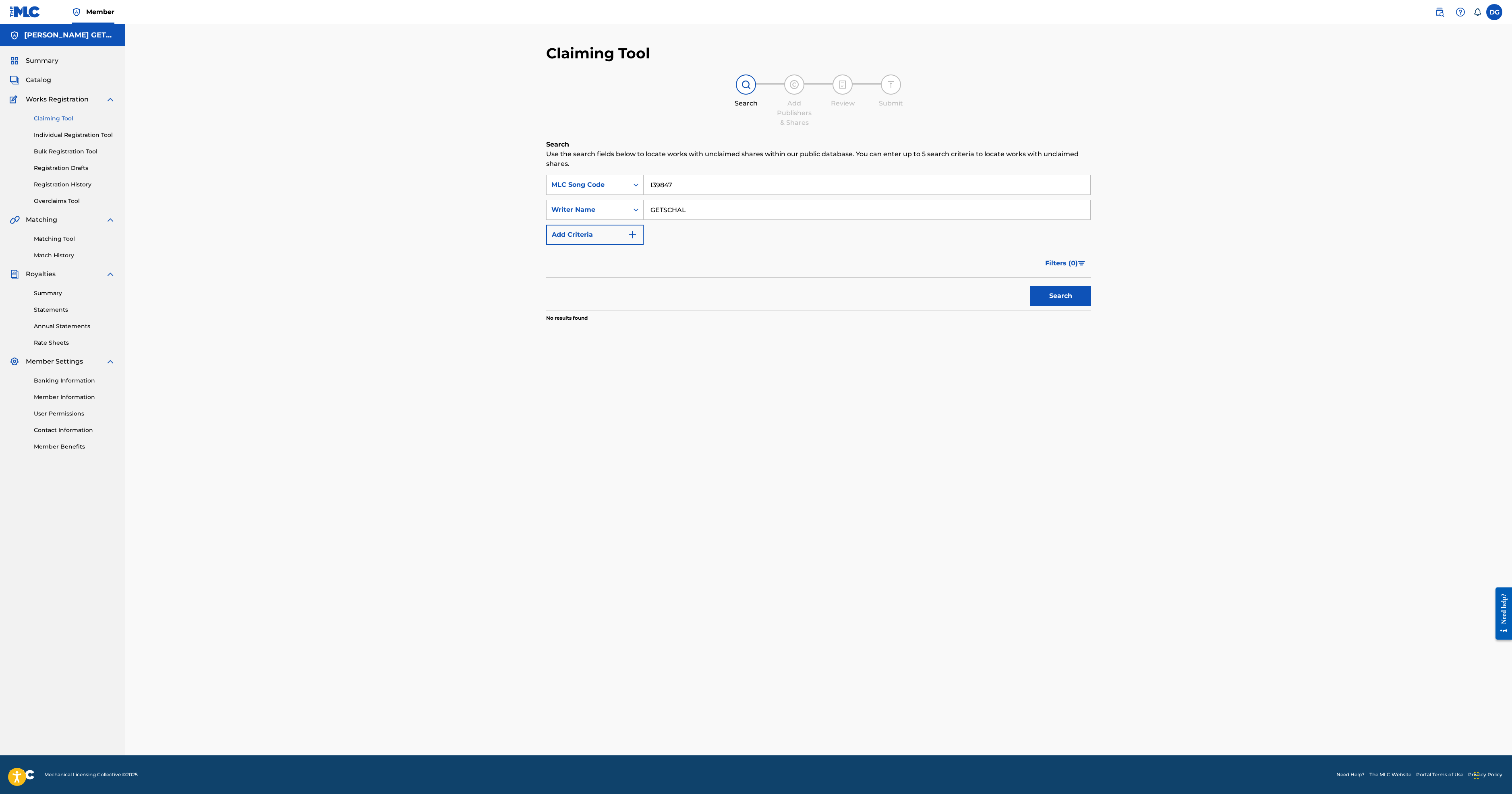
click at [627, 239] on img "Search Form" at bounding box center [632, 235] width 9 height 9
click at [629, 242] on div "Search Form" at bounding box center [636, 235] width 15 height 15
click at [632, 189] on icon "Search Form" at bounding box center [636, 185] width 8 height 8
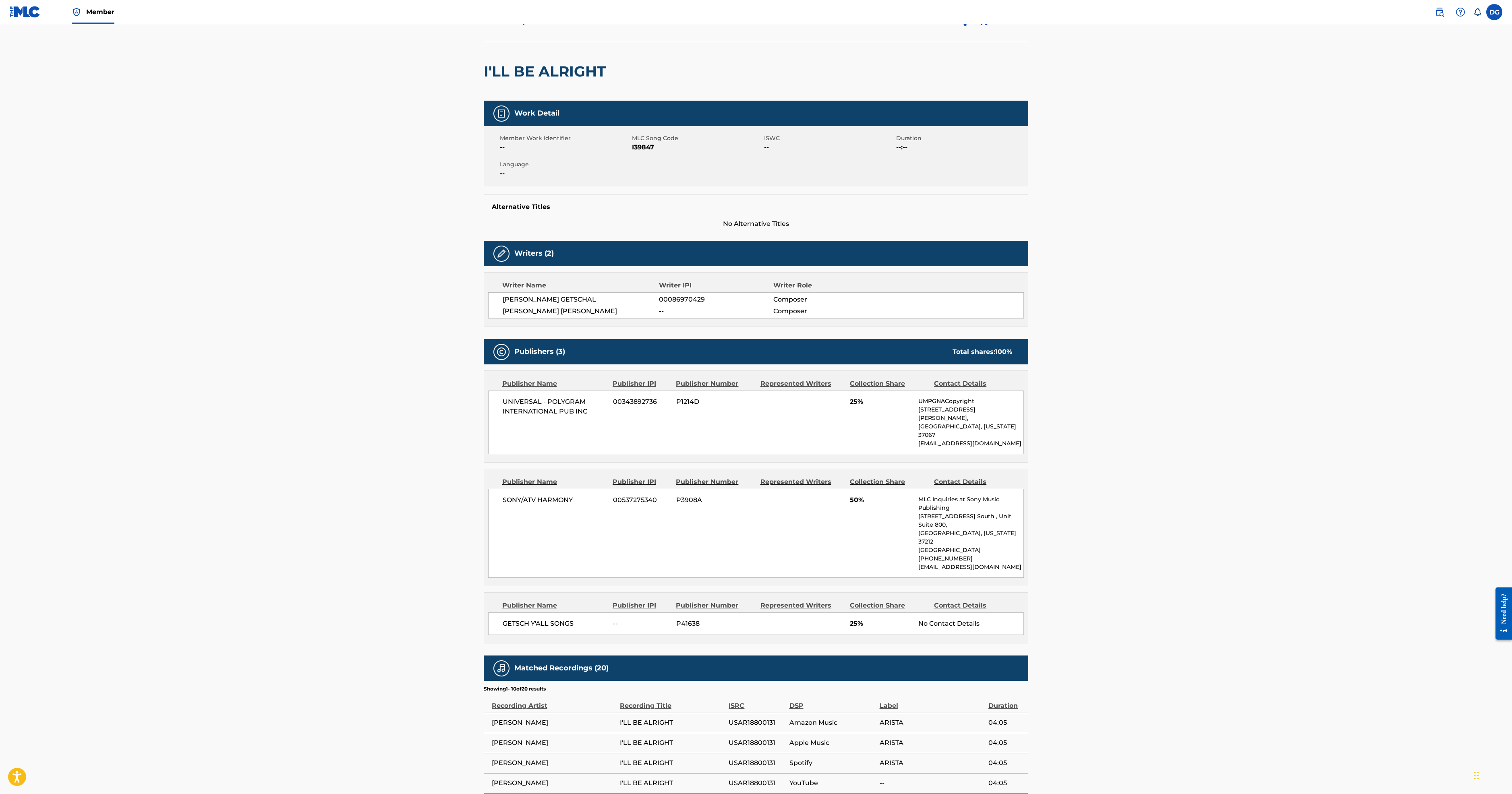
scroll to position [211, 0]
